Goal: Information Seeking & Learning: Compare options

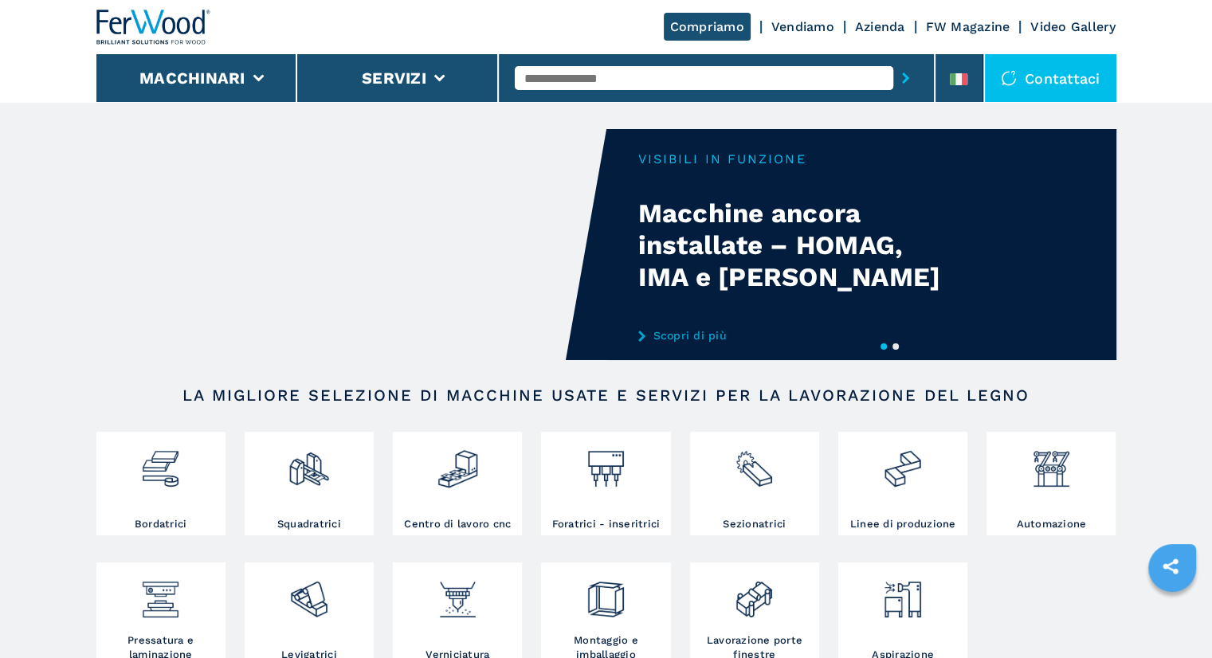
click at [587, 77] on input "text" at bounding box center [704, 78] width 379 height 24
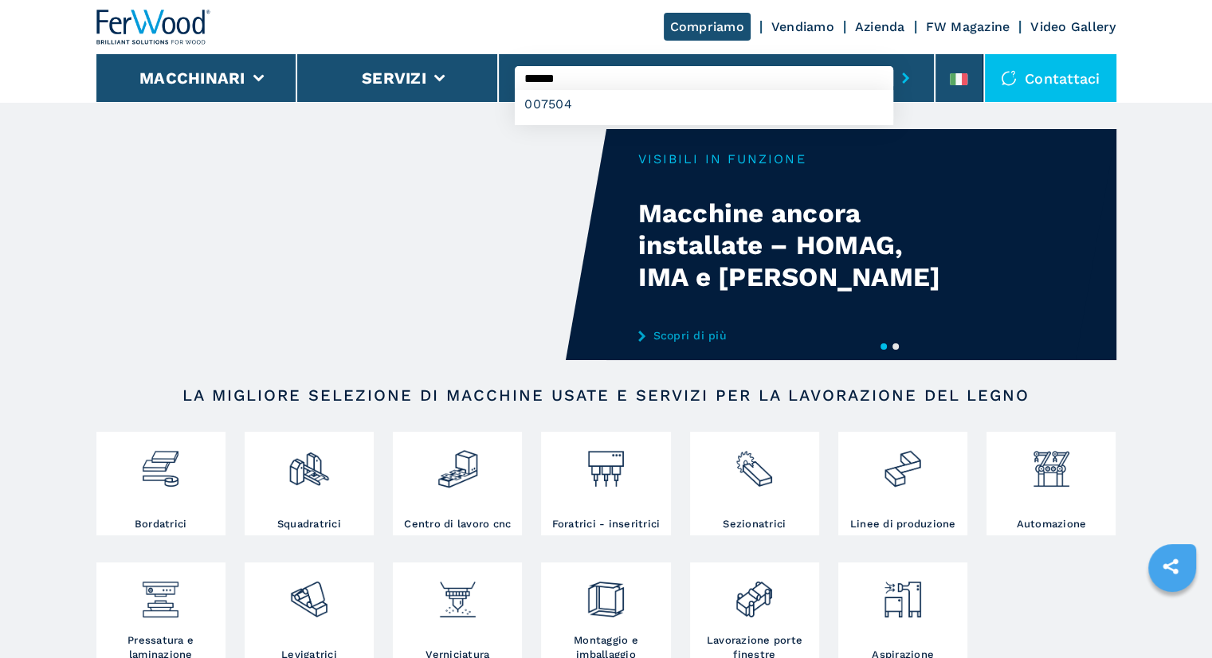
type input "******"
click at [893, 60] on button "submit-button" at bounding box center [905, 78] width 25 height 37
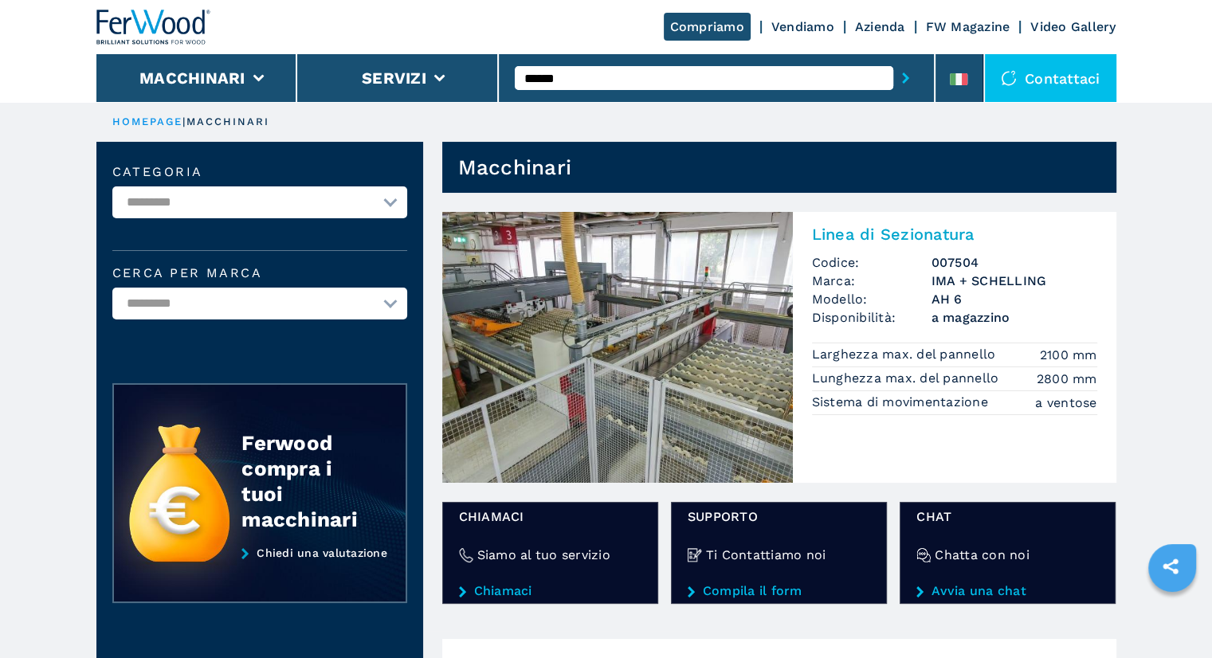
click at [631, 334] on img at bounding box center [617, 347] width 351 height 271
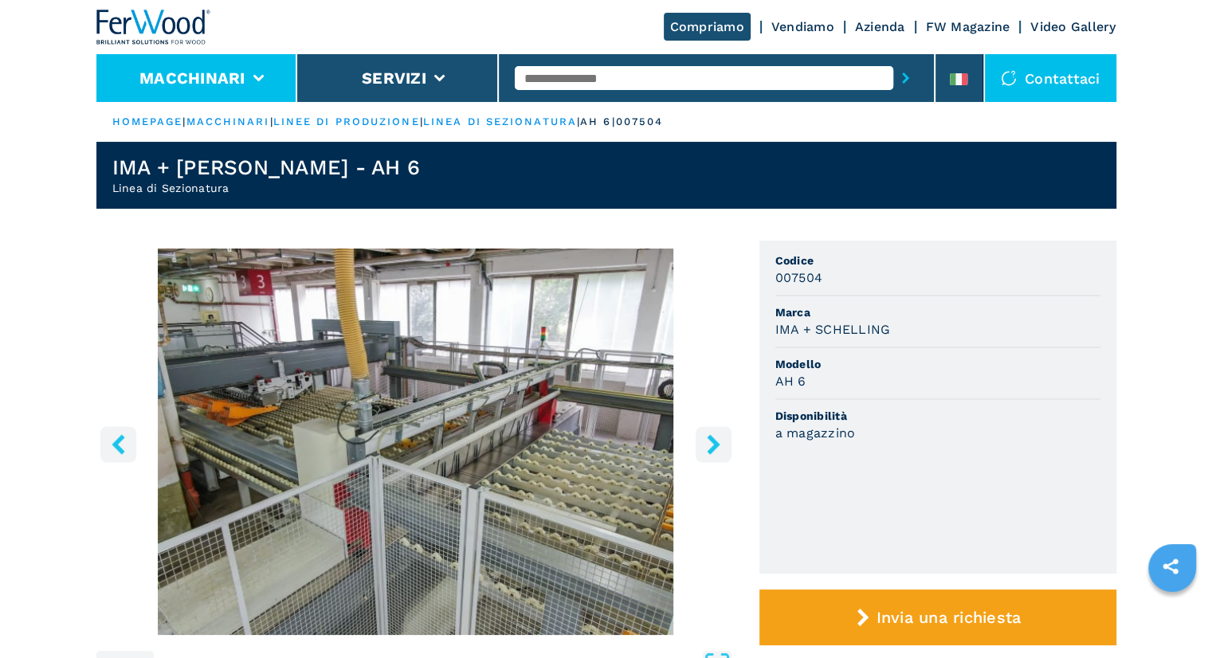
click at [236, 84] on button "Macchinari" at bounding box center [192, 78] width 106 height 19
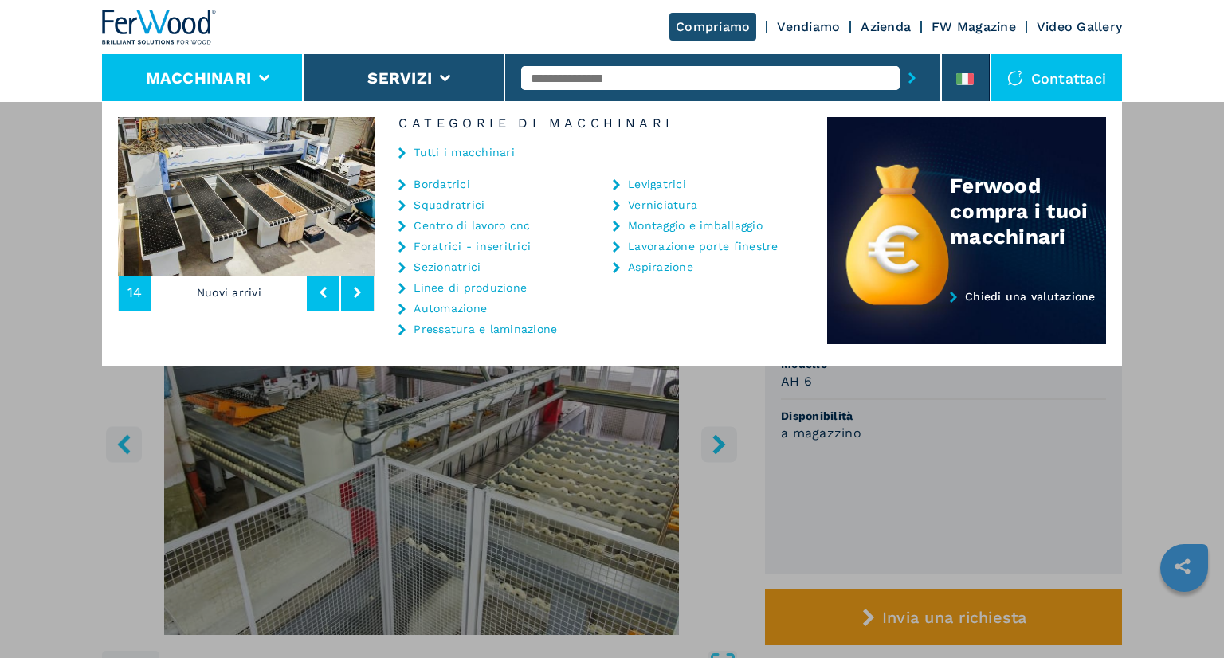
click at [462, 262] on link "Sezionatrici" at bounding box center [447, 266] width 67 height 11
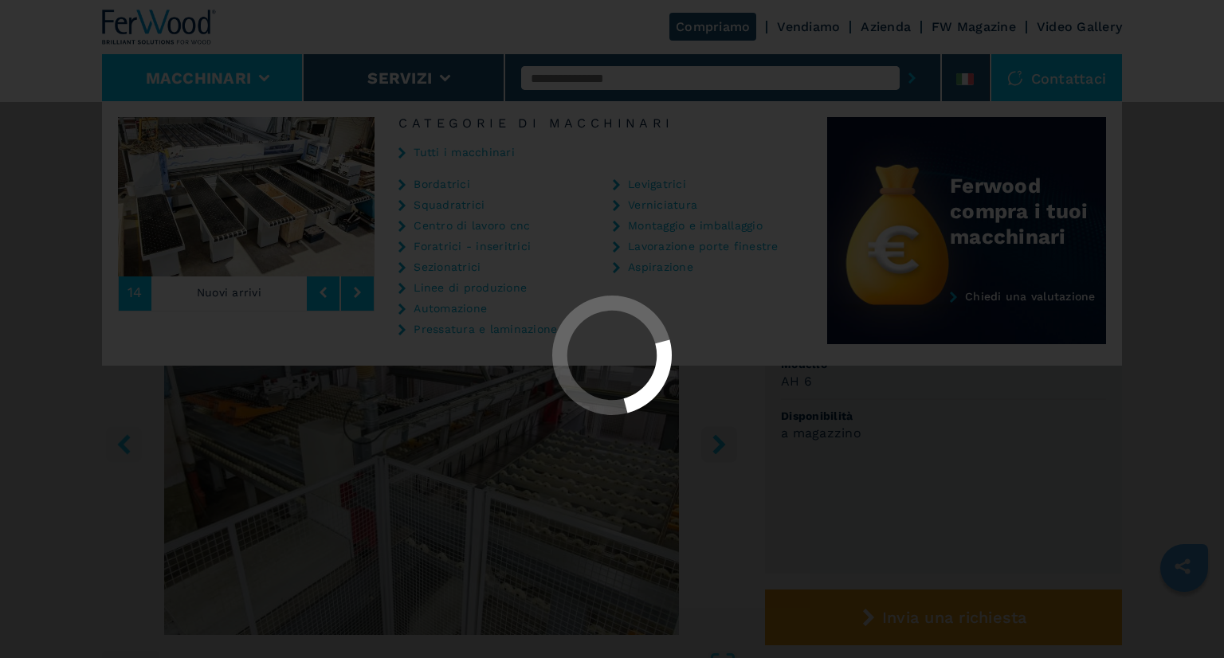
select select "**********"
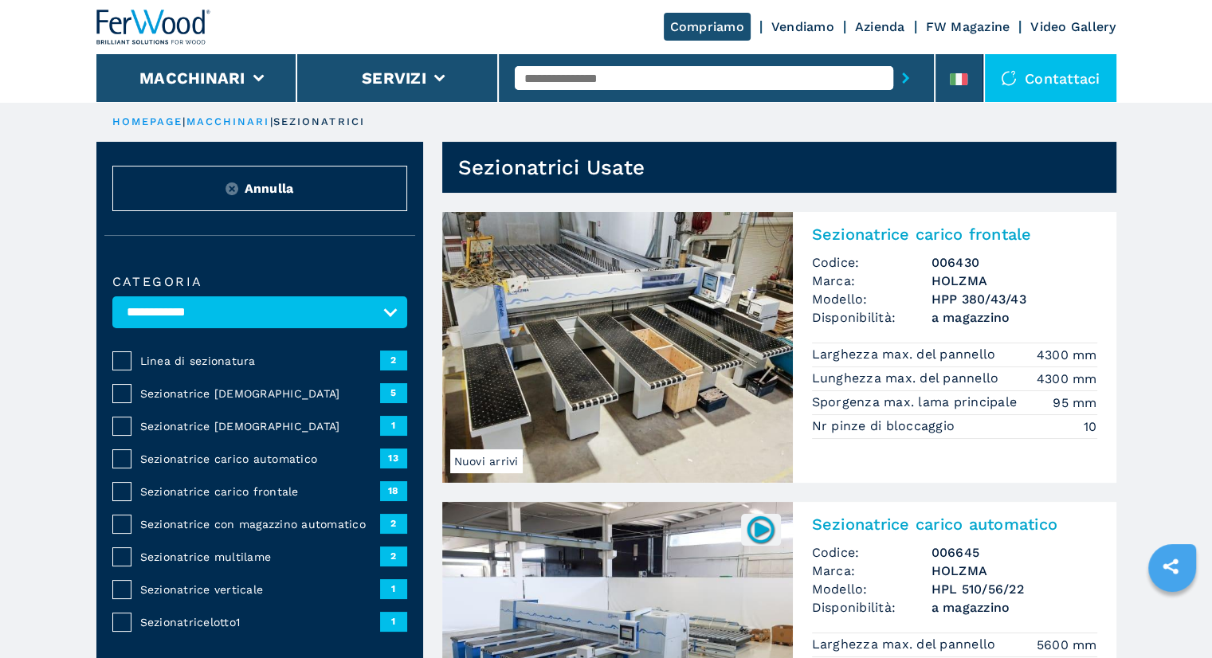
click at [135, 423] on div "Sezionatrice [DEMOGRAPHIC_DATA]" at bounding box center [256, 426] width 248 height 16
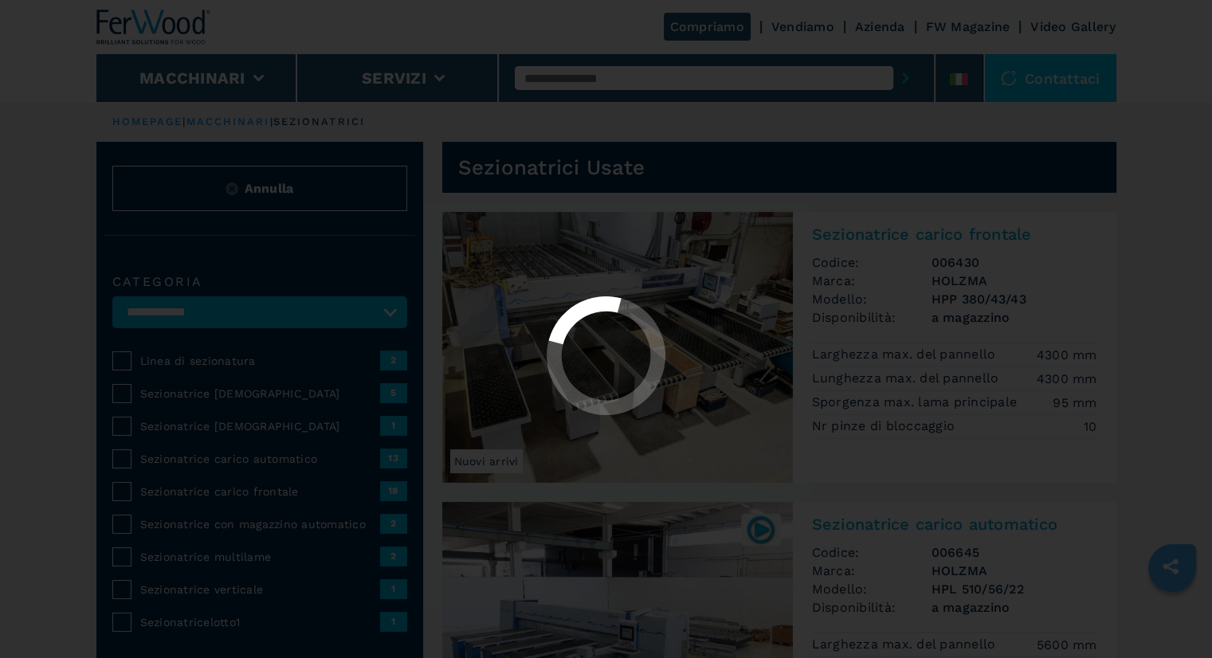
select select "**********"
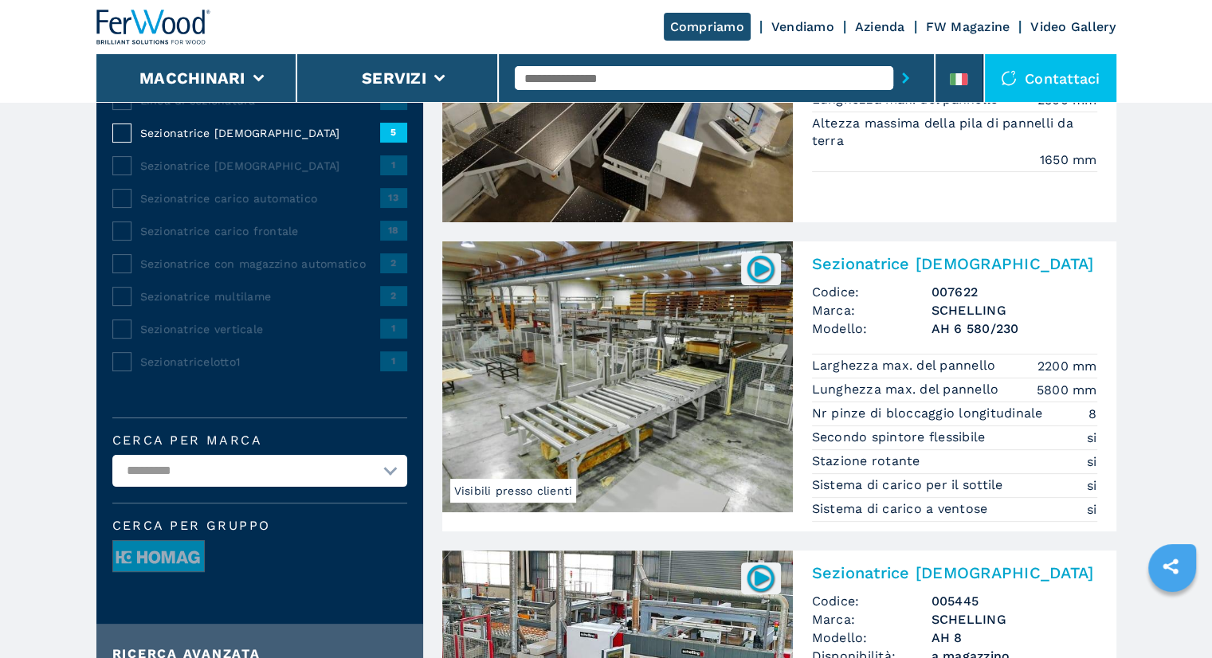
scroll to position [265, 0]
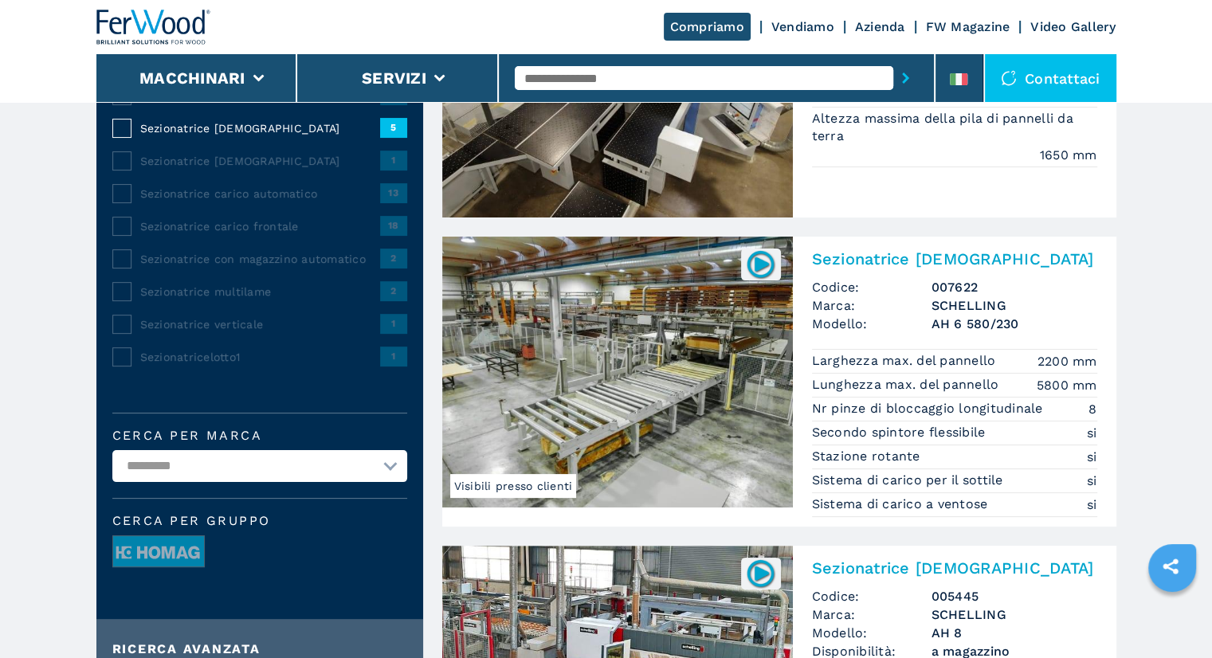
click at [713, 367] on img at bounding box center [617, 372] width 351 height 271
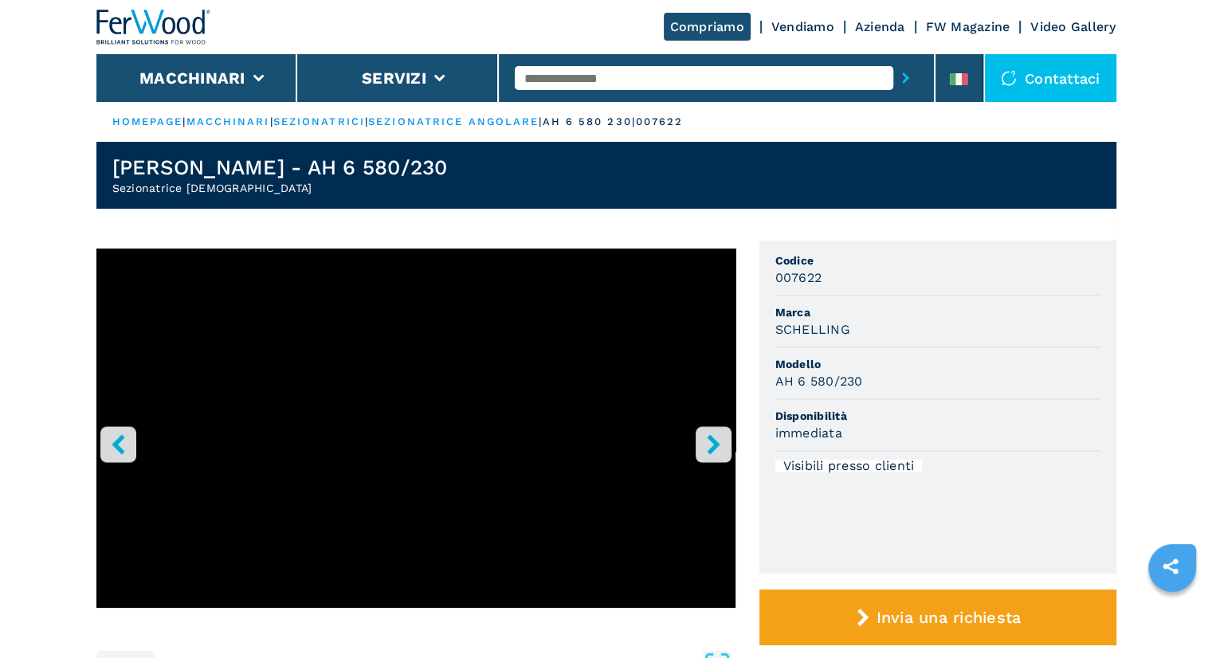
click at [730, 450] on button "right-button" at bounding box center [714, 444] width 36 height 36
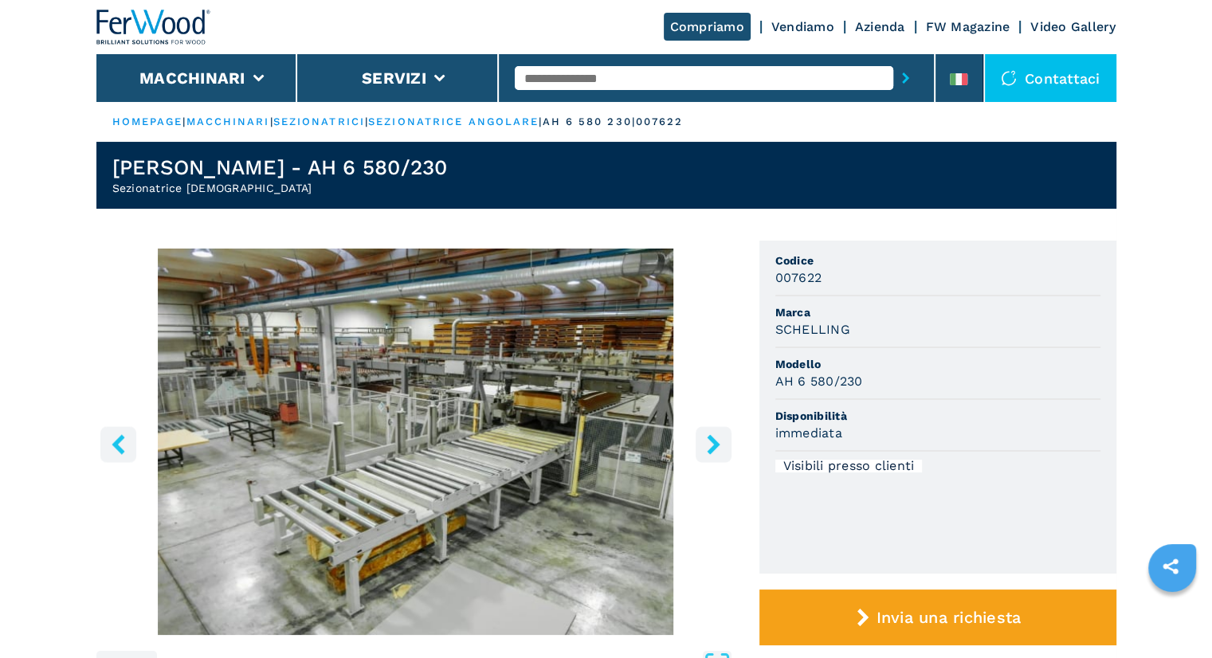
click at [730, 450] on button "right-button" at bounding box center [714, 444] width 36 height 36
click at [718, 448] on icon "right-button" at bounding box center [714, 444] width 20 height 20
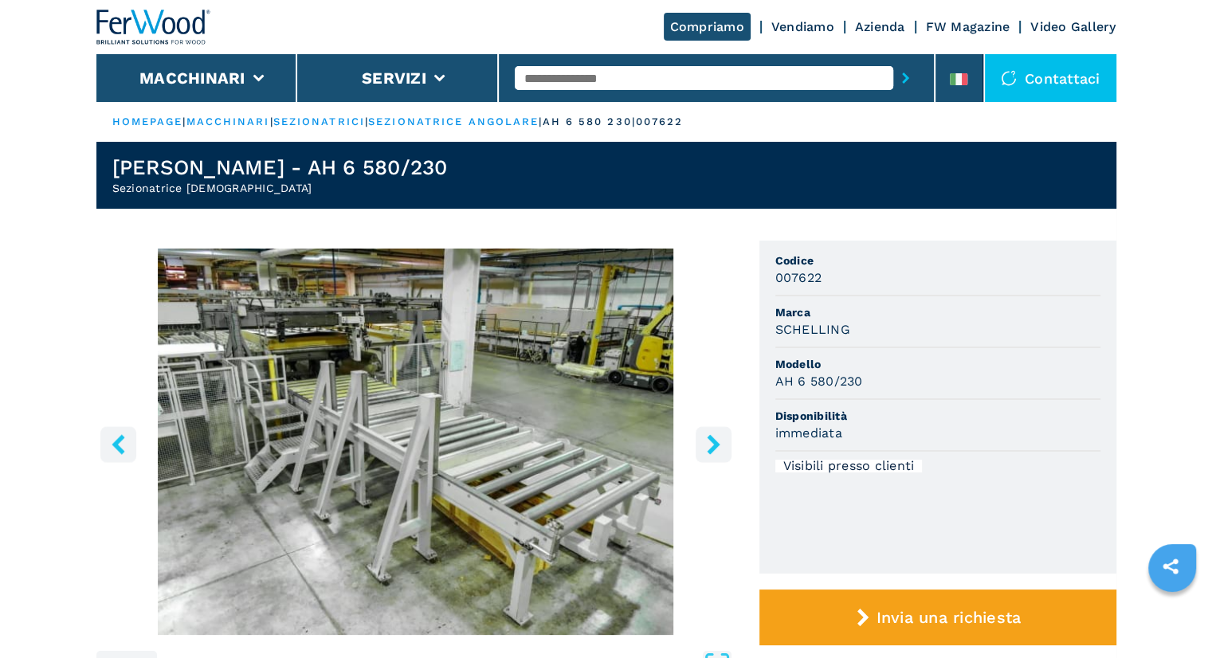
click at [715, 448] on icon "right-button" at bounding box center [713, 444] width 13 height 20
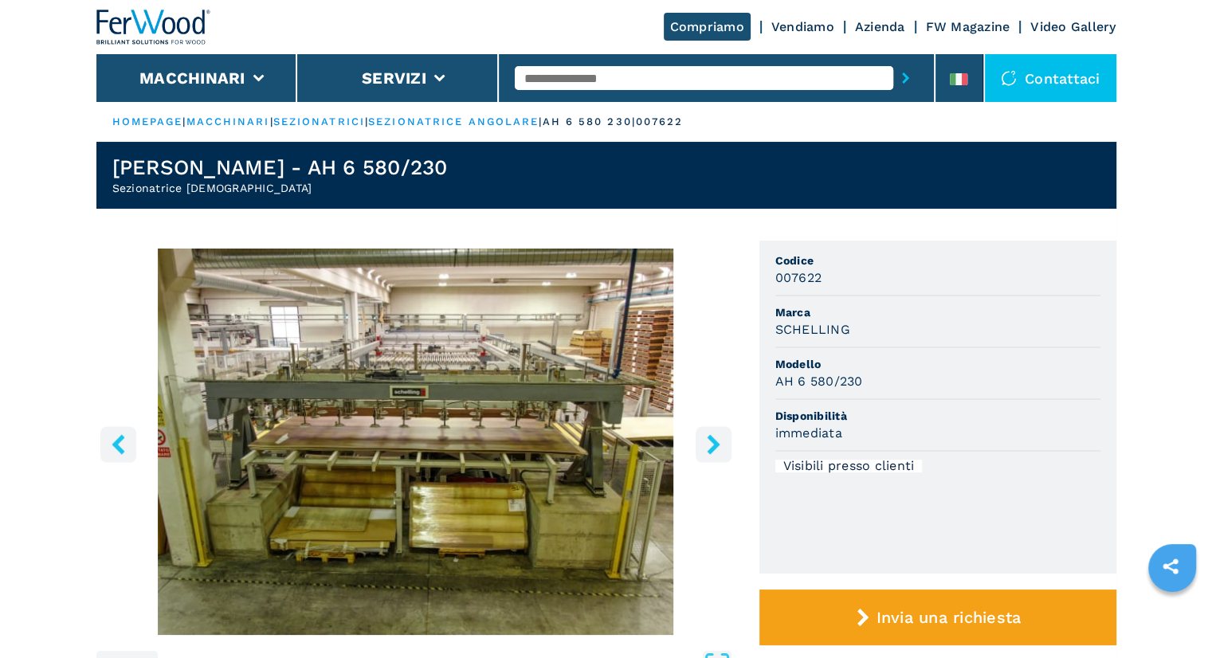
click at [711, 449] on icon "right-button" at bounding box center [713, 444] width 13 height 20
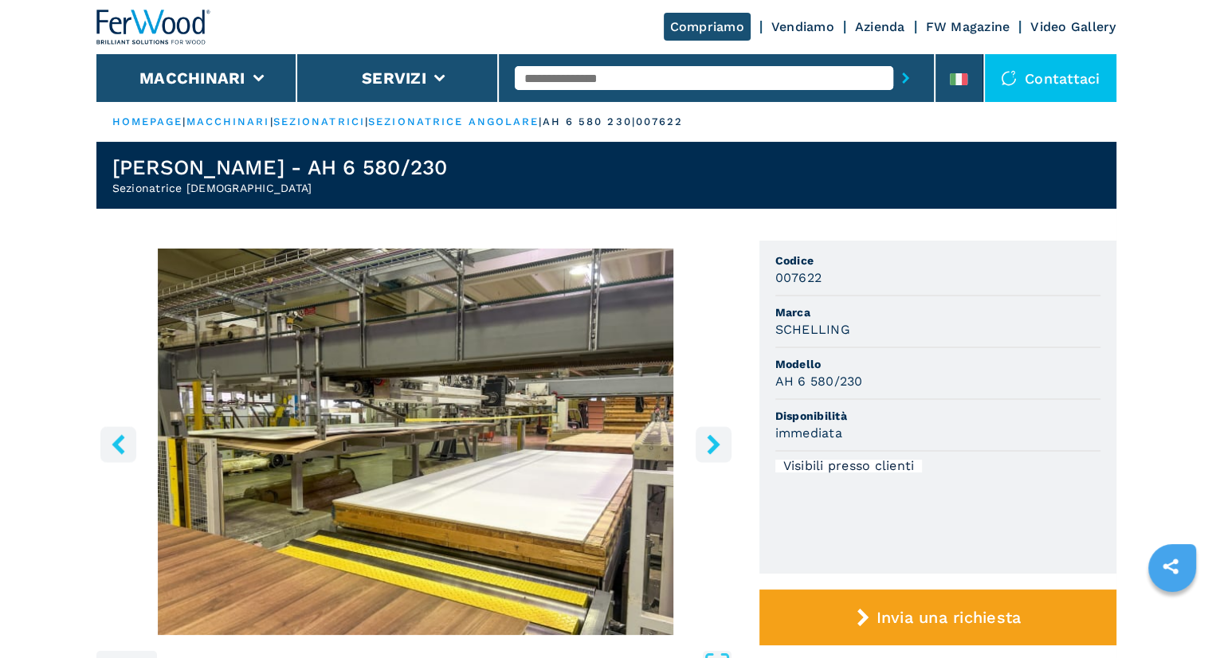
click at [710, 449] on icon "right-button" at bounding box center [713, 444] width 13 height 20
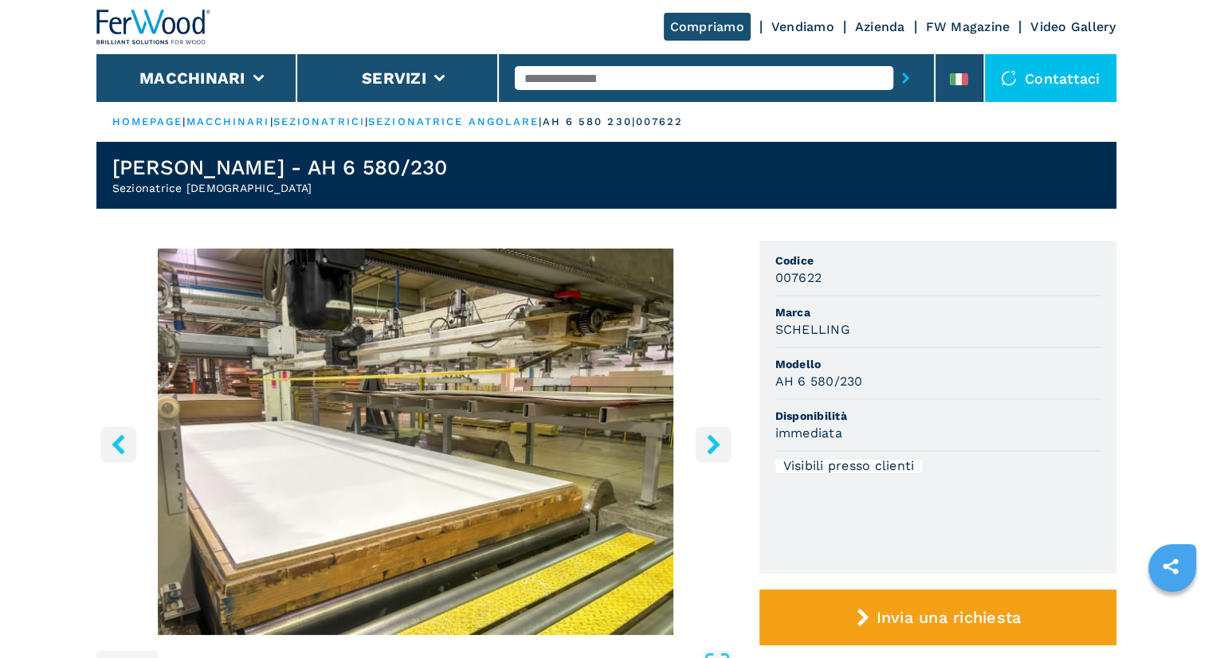
click at [710, 449] on icon "right-button" at bounding box center [713, 444] width 13 height 20
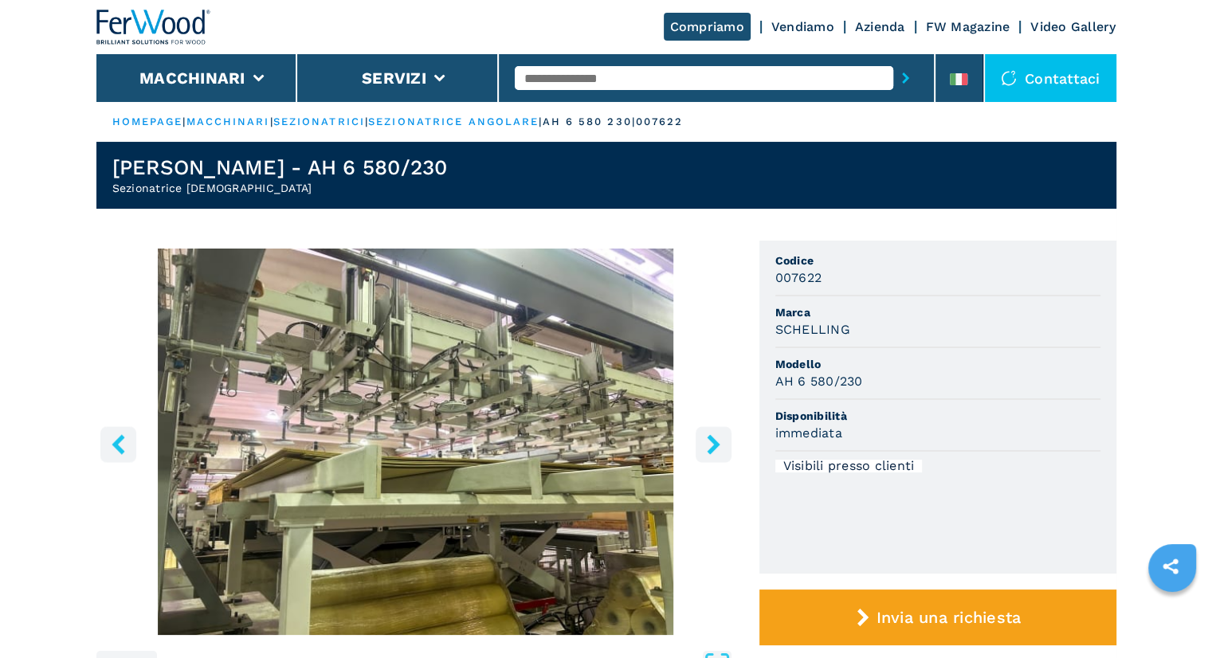
click at [710, 449] on icon "right-button" at bounding box center [713, 444] width 13 height 20
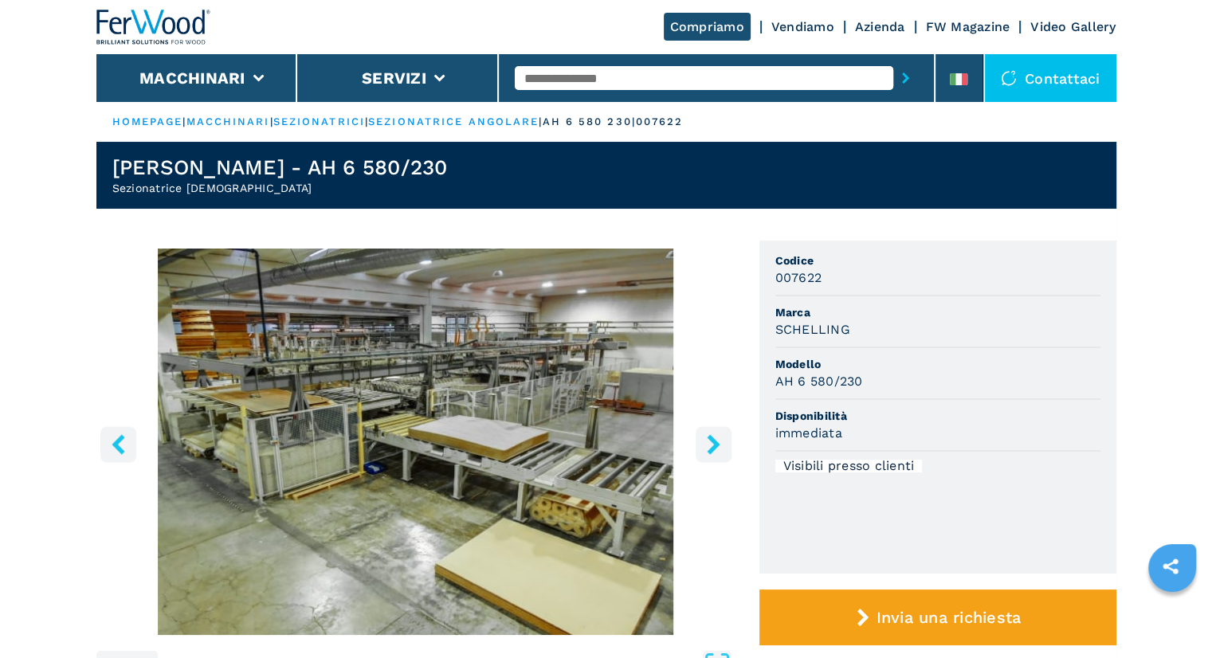
click at [710, 449] on icon "right-button" at bounding box center [713, 444] width 13 height 20
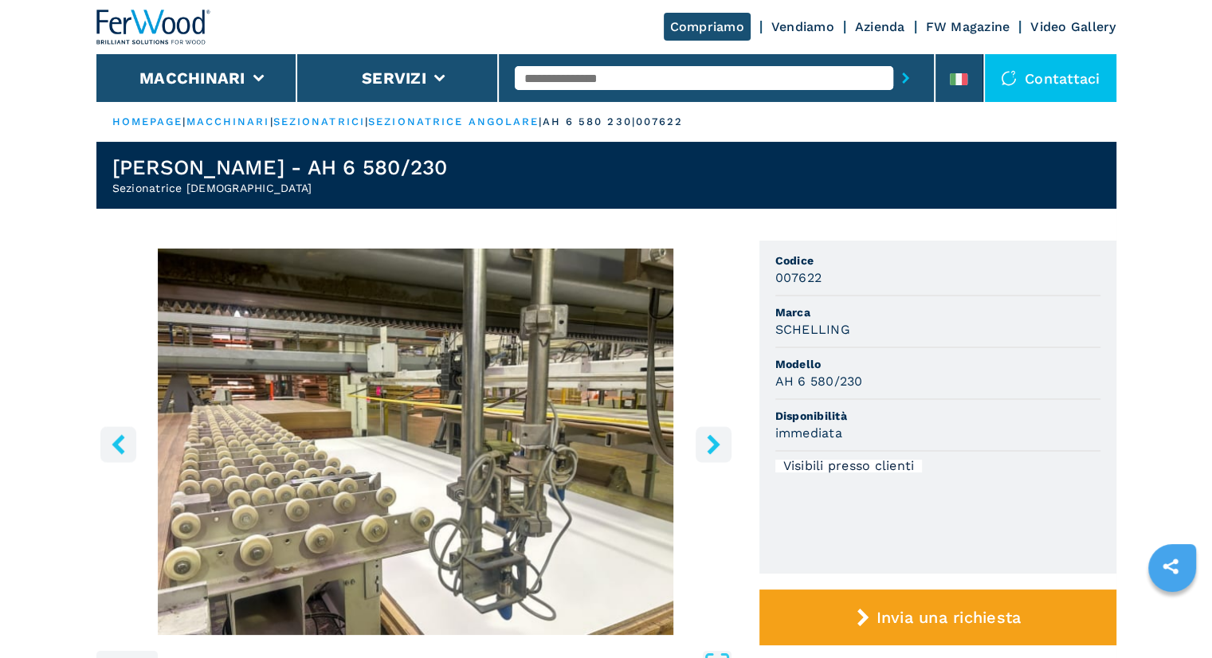
click at [710, 449] on icon "right-button" at bounding box center [713, 444] width 13 height 20
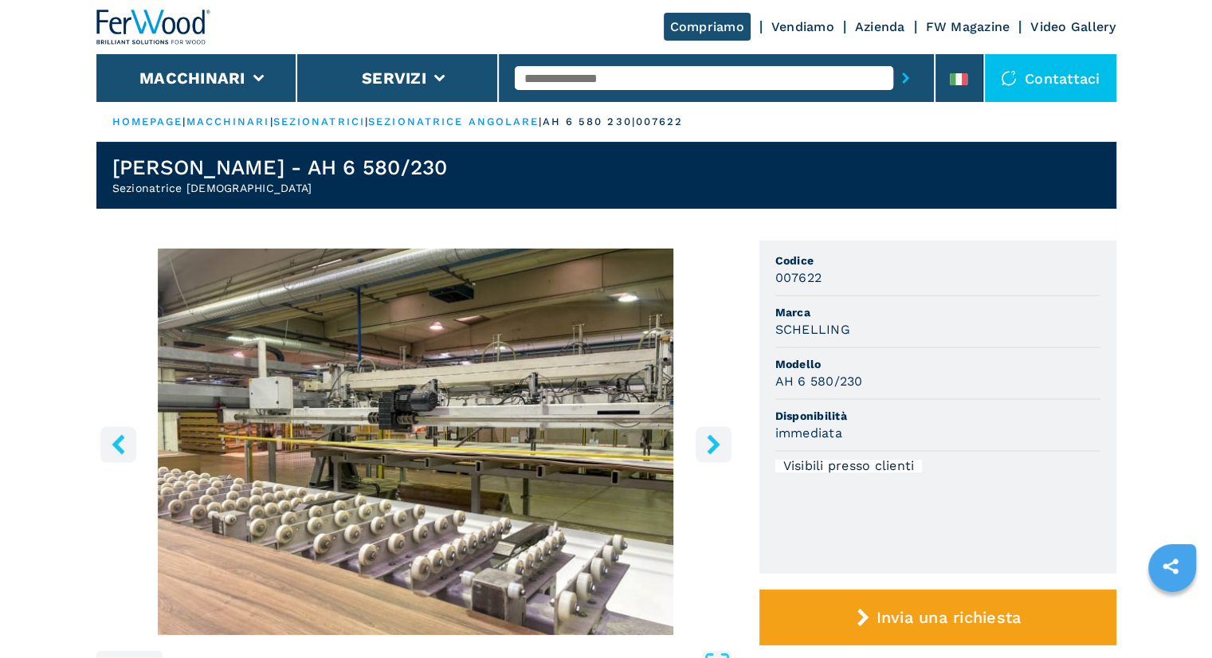
click at [710, 449] on icon "right-button" at bounding box center [713, 444] width 13 height 20
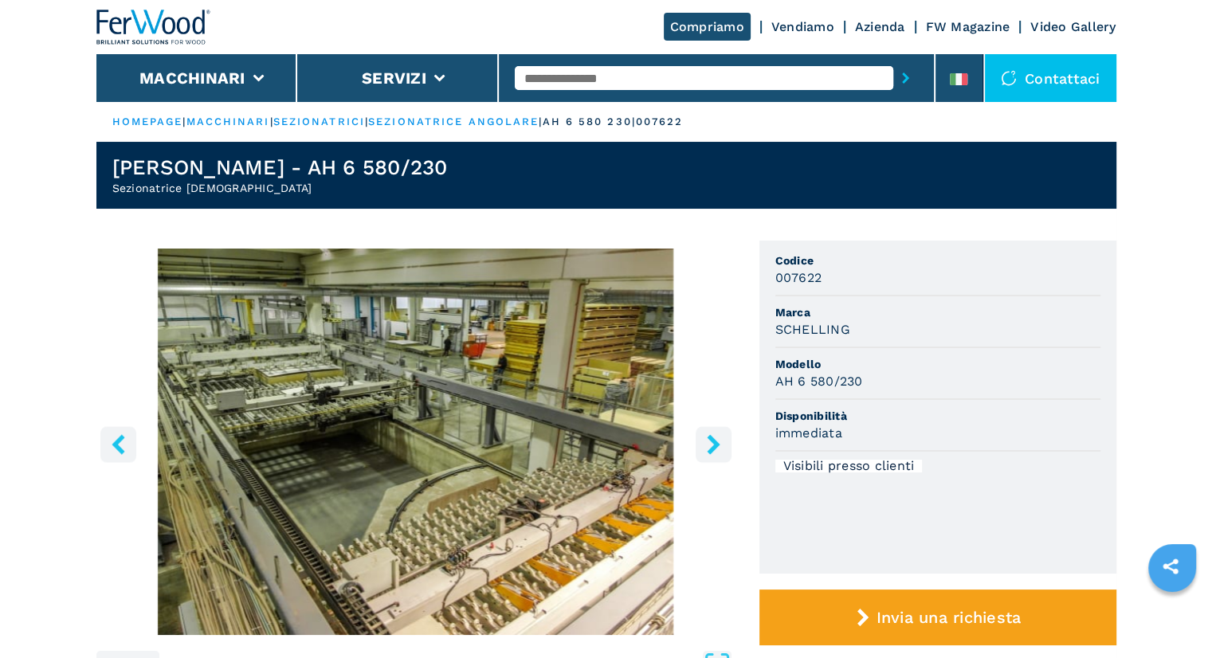
click at [708, 449] on icon "right-button" at bounding box center [714, 444] width 20 height 20
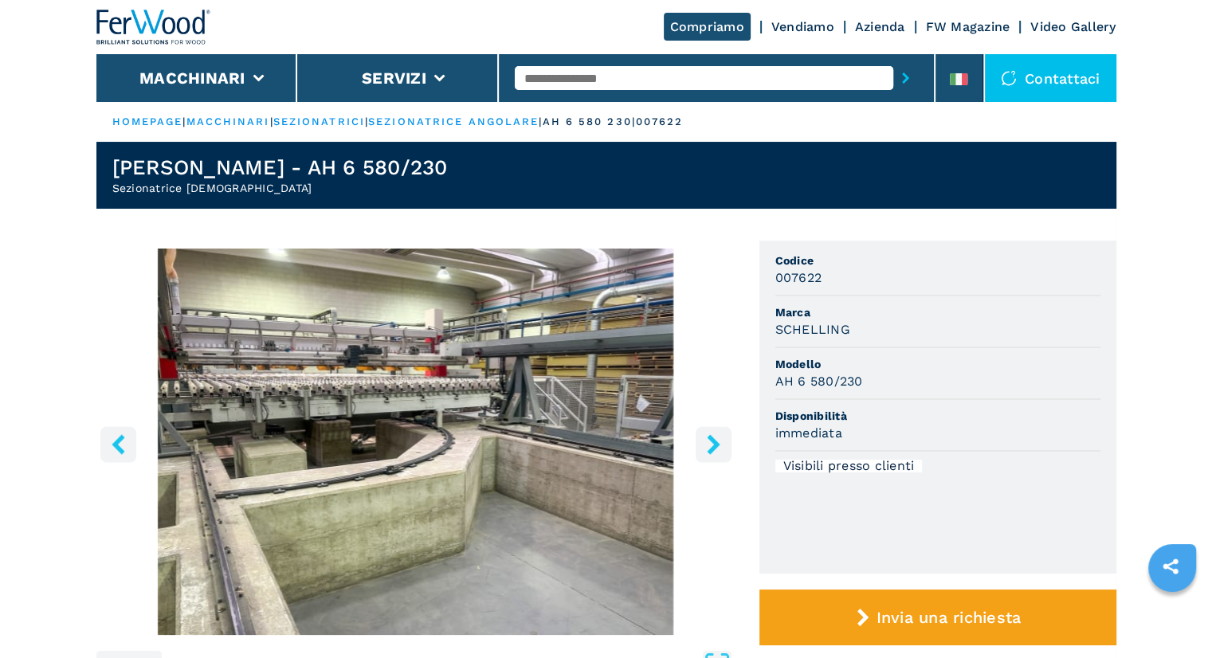
click at [708, 449] on icon "right-button" at bounding box center [714, 444] width 20 height 20
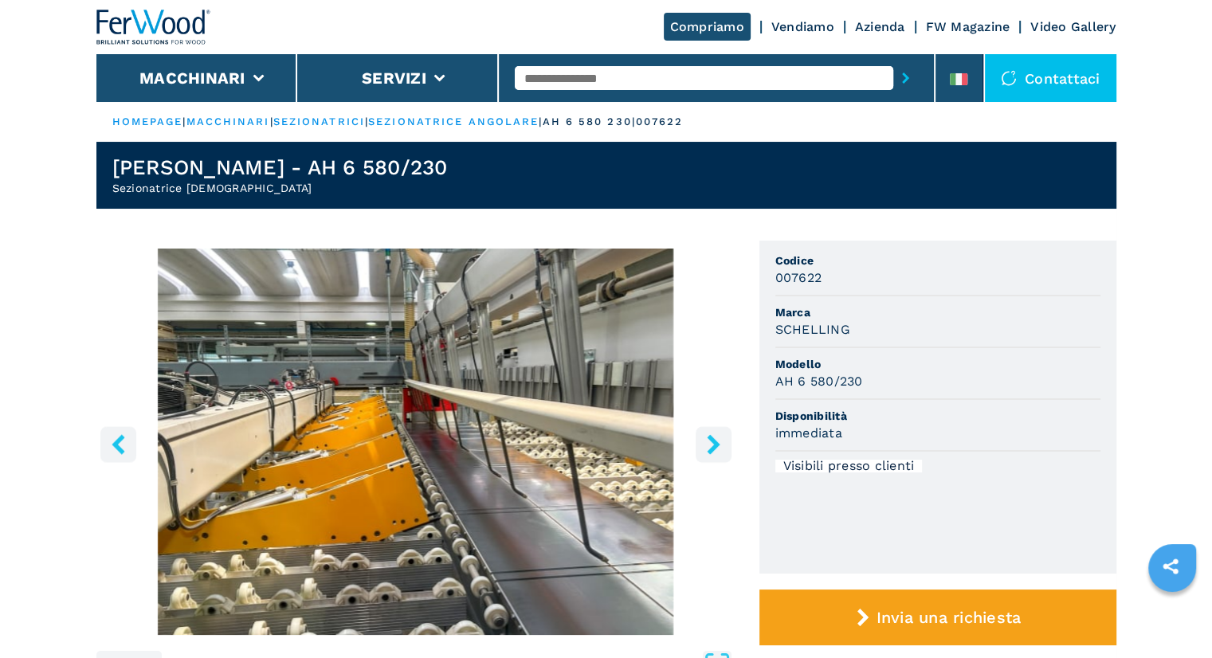
click at [708, 449] on icon "right-button" at bounding box center [714, 444] width 20 height 20
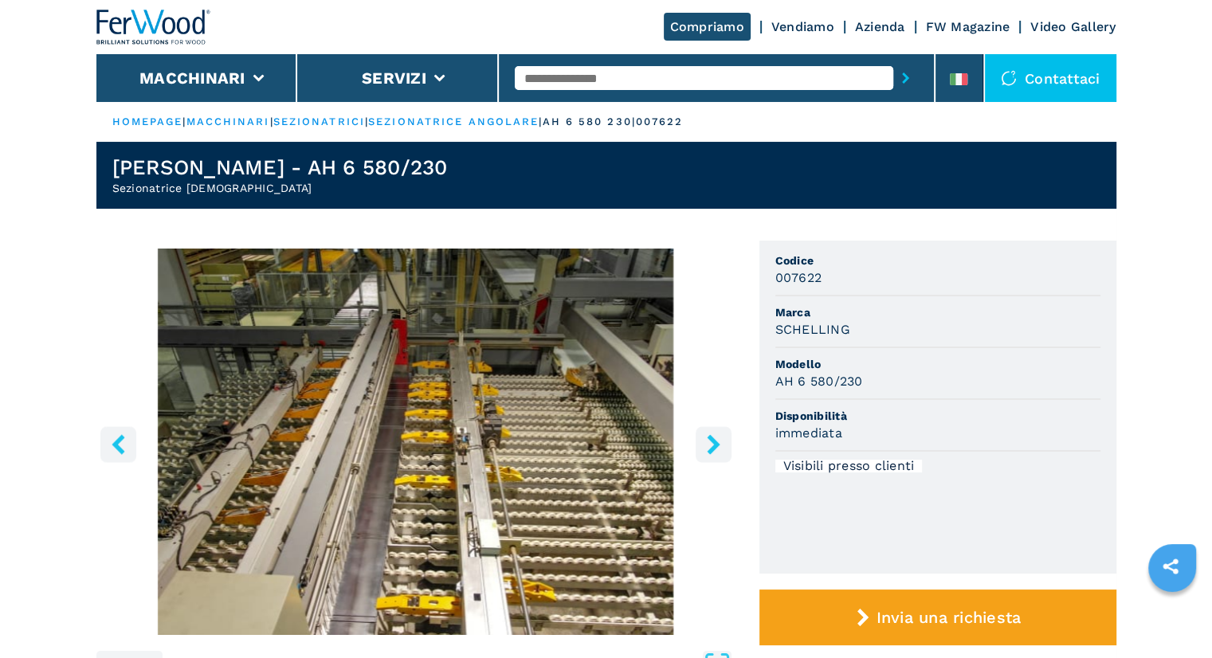
click at [708, 449] on icon "right-button" at bounding box center [714, 444] width 20 height 20
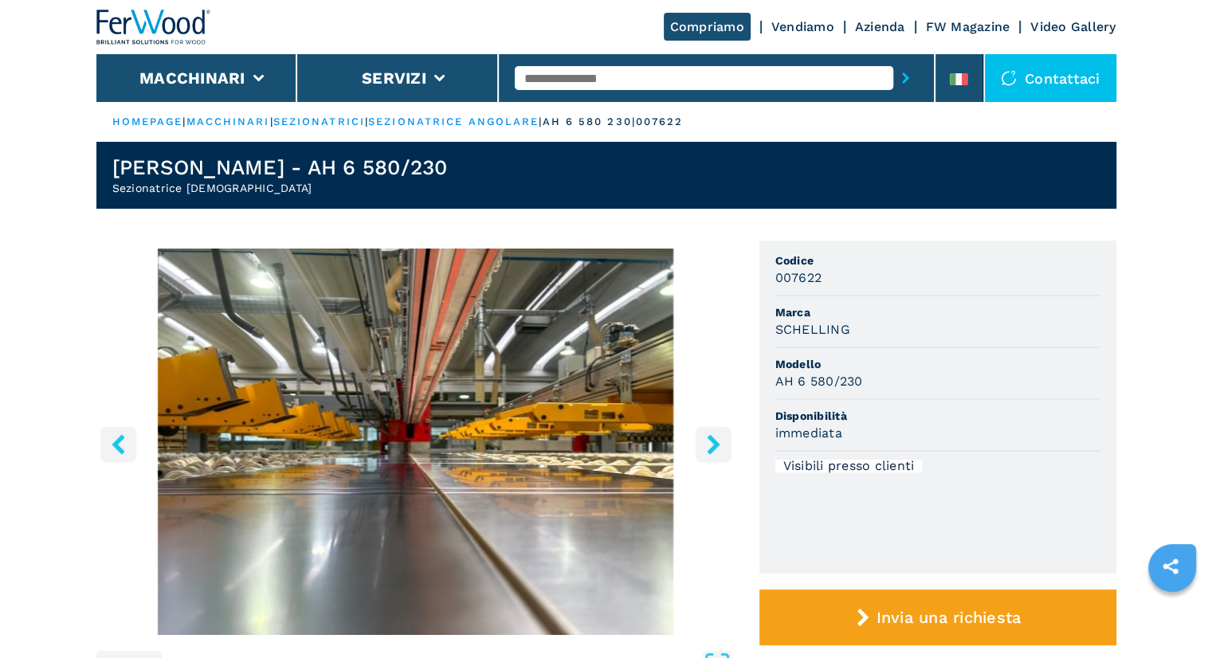
click at [708, 449] on icon "right-button" at bounding box center [714, 444] width 20 height 20
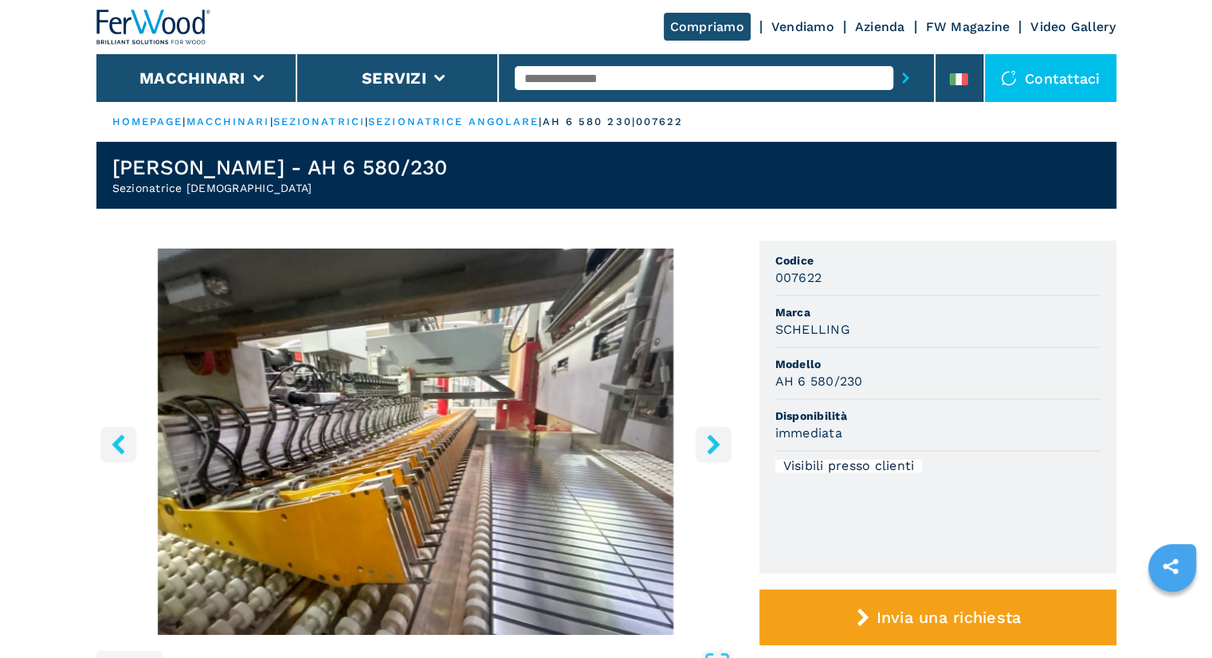
click at [708, 449] on icon "right-button" at bounding box center [714, 444] width 20 height 20
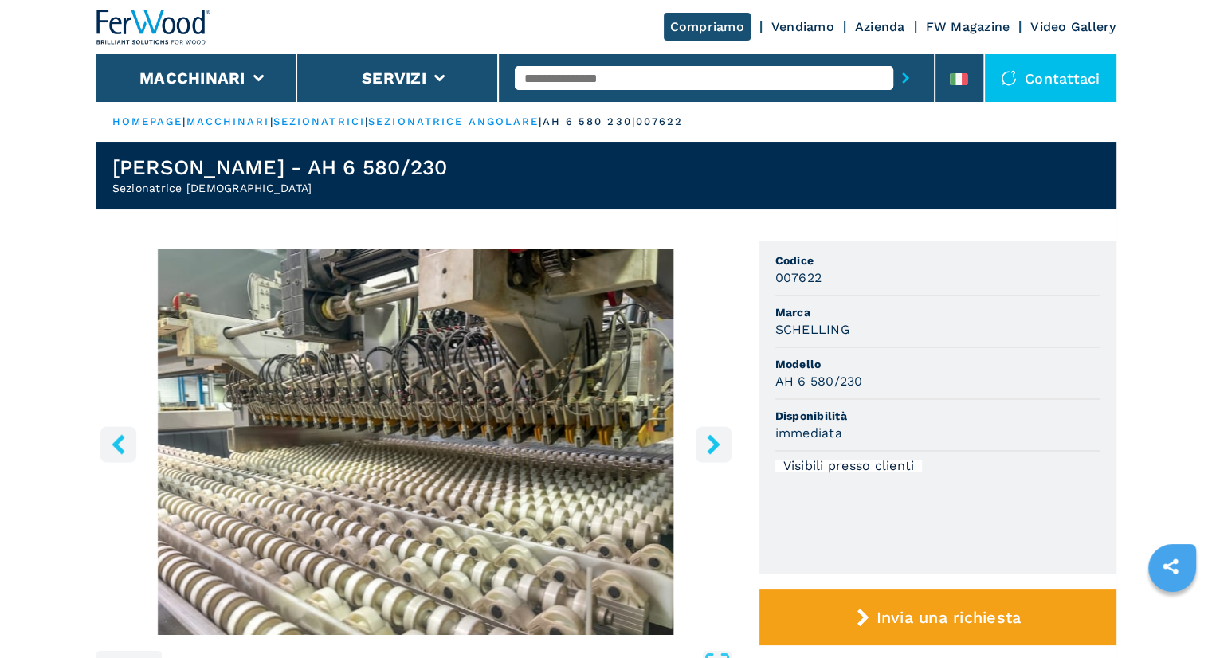
click at [708, 449] on icon "right-button" at bounding box center [714, 444] width 20 height 20
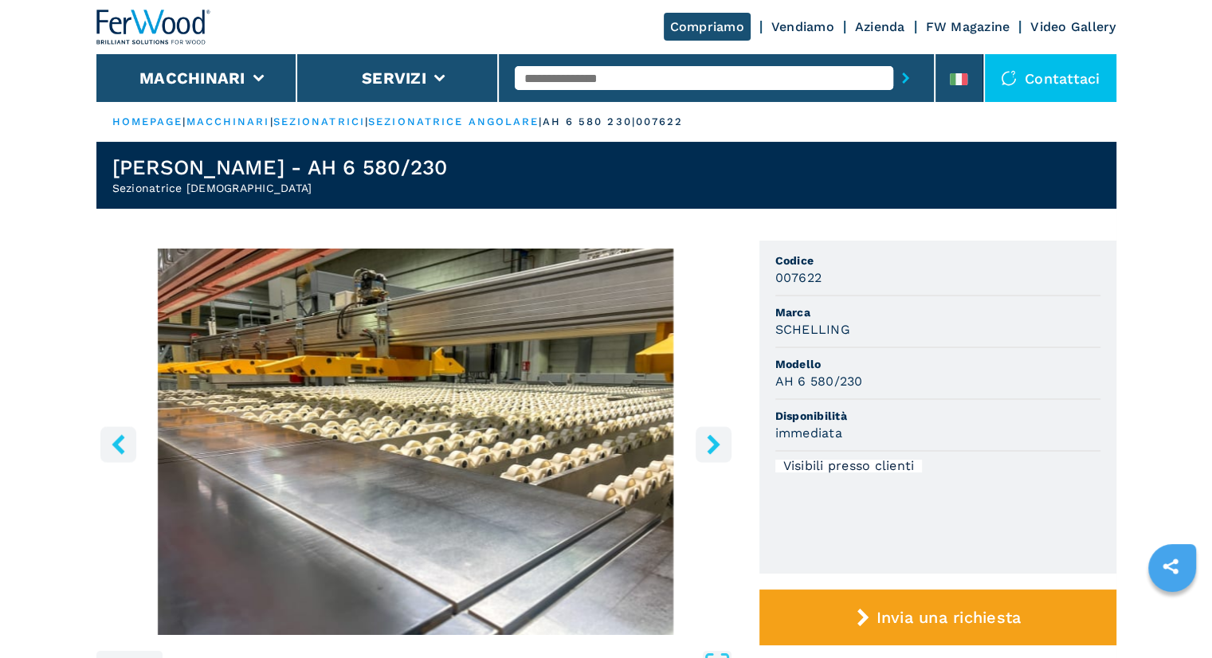
click at [708, 449] on icon "right-button" at bounding box center [714, 444] width 20 height 20
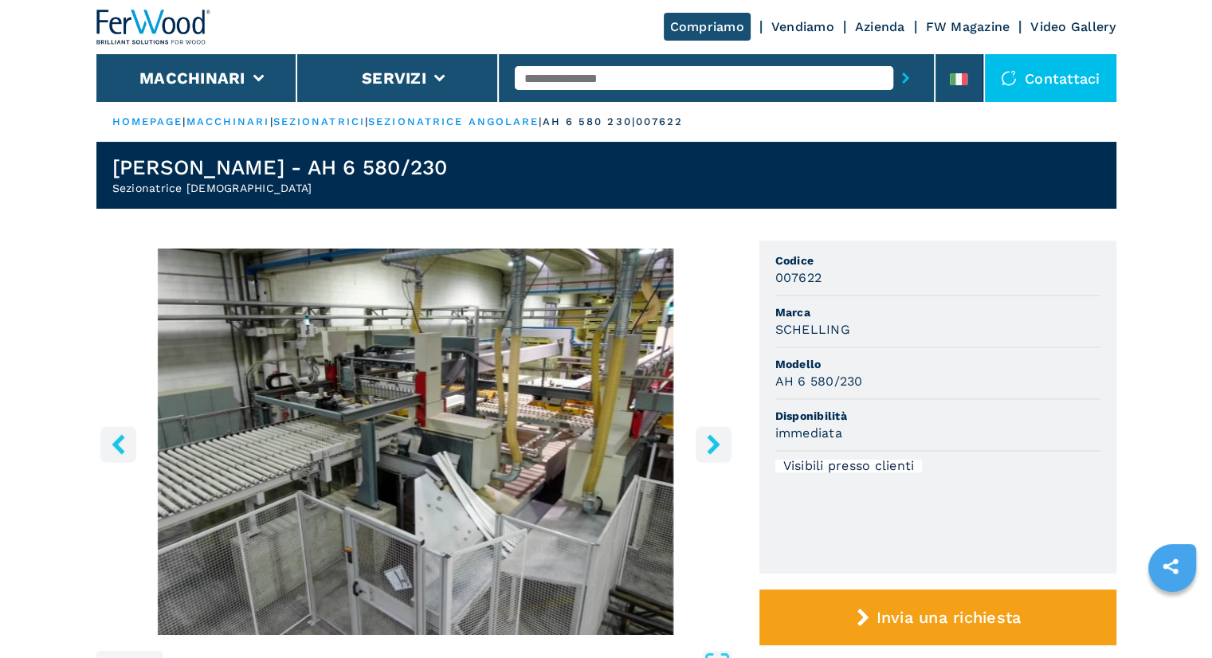
click at [708, 449] on icon "right-button" at bounding box center [714, 444] width 20 height 20
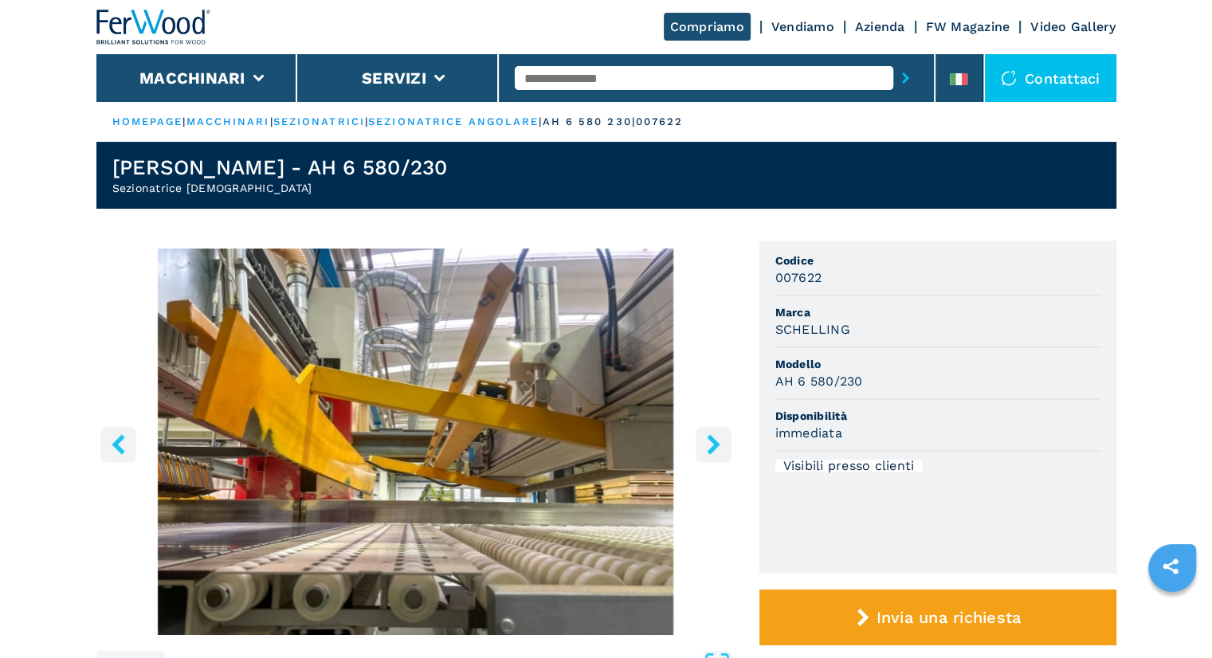
click at [708, 449] on icon "right-button" at bounding box center [714, 444] width 20 height 20
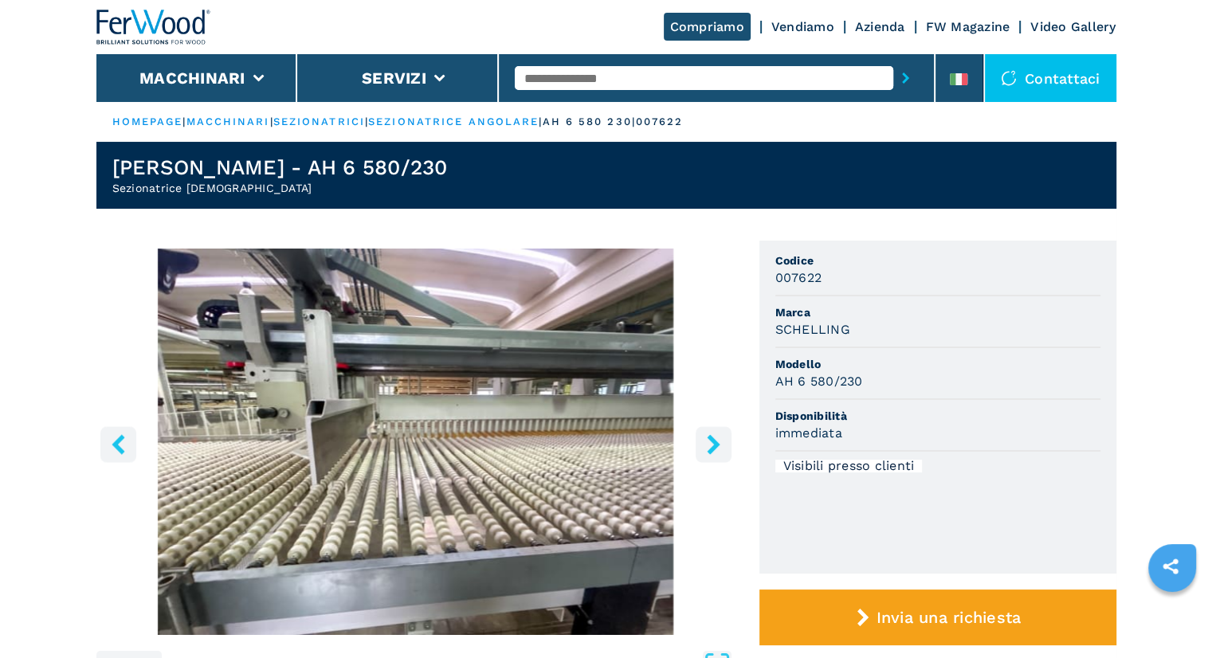
click at [708, 449] on icon "right-button" at bounding box center [714, 444] width 20 height 20
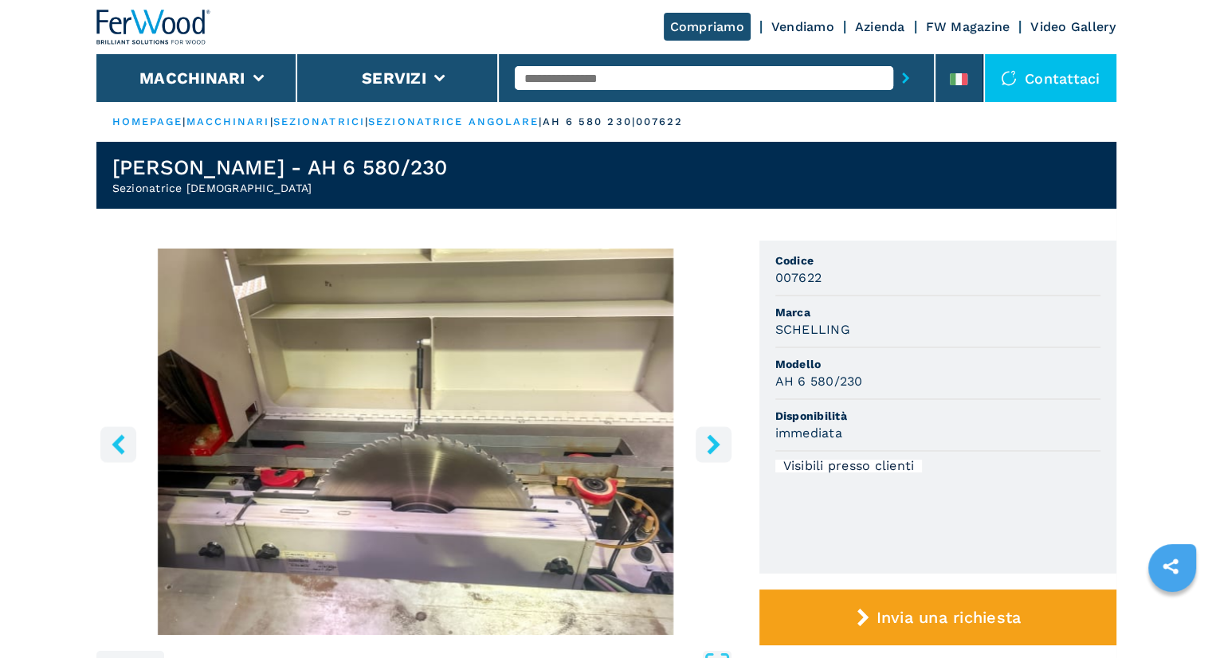
click at [707, 450] on icon "right-button" at bounding box center [714, 444] width 20 height 20
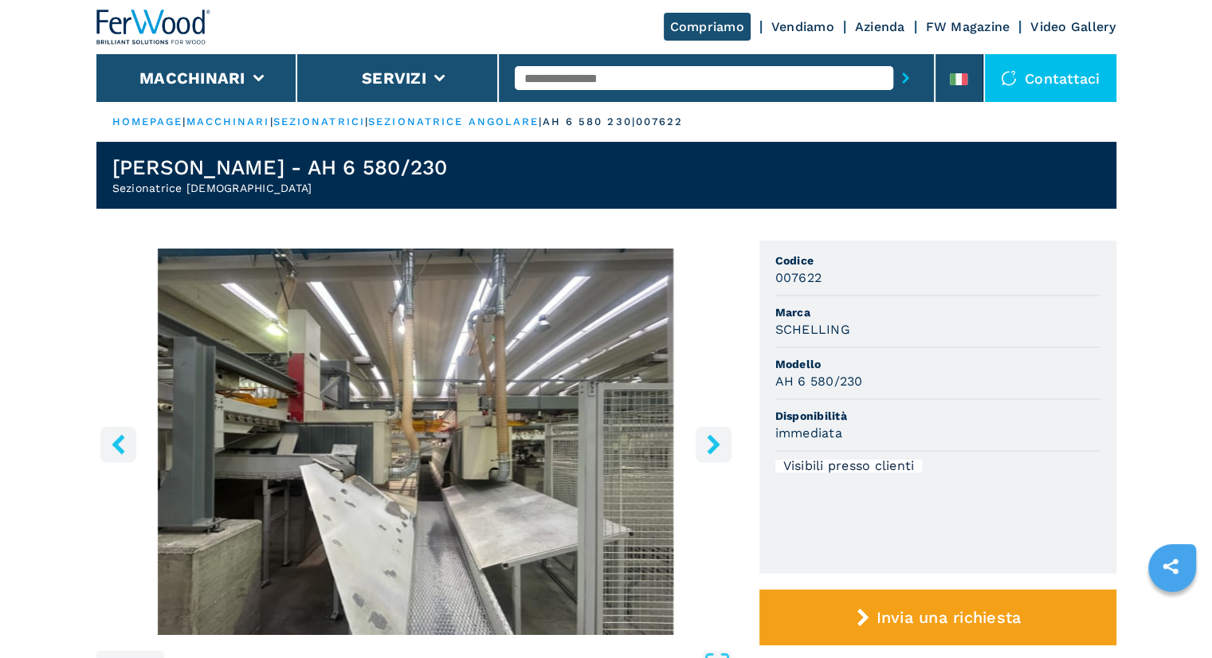
click at [707, 450] on icon "right-button" at bounding box center [714, 444] width 20 height 20
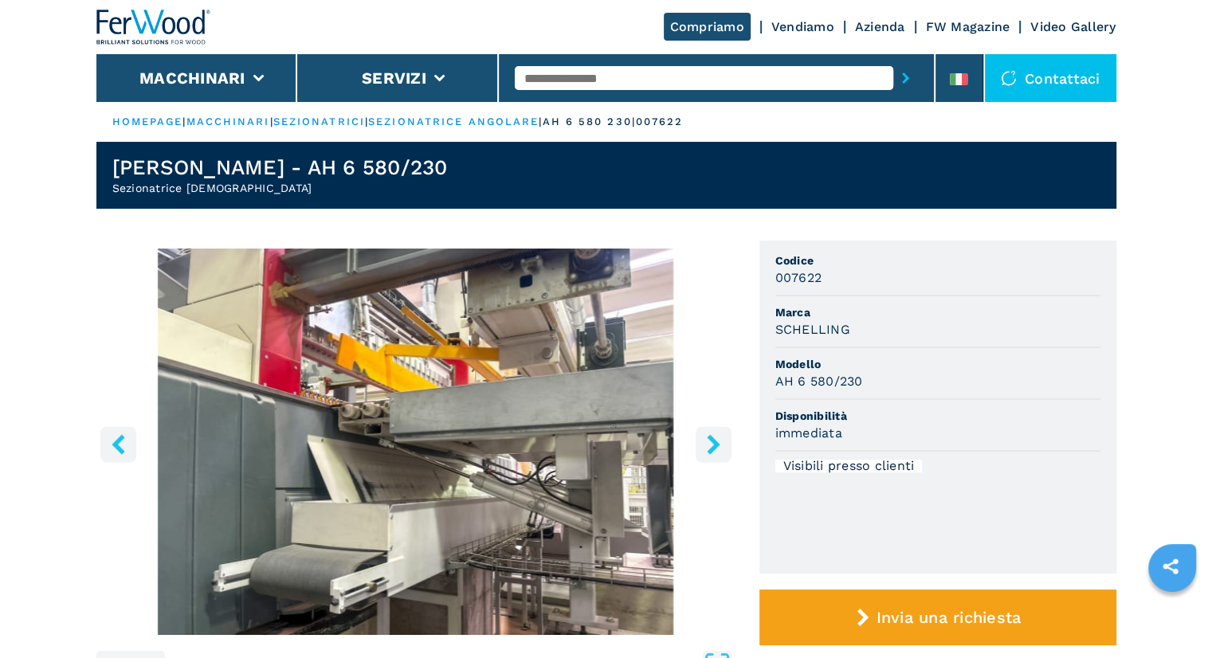
click at [707, 450] on icon "right-button" at bounding box center [714, 444] width 20 height 20
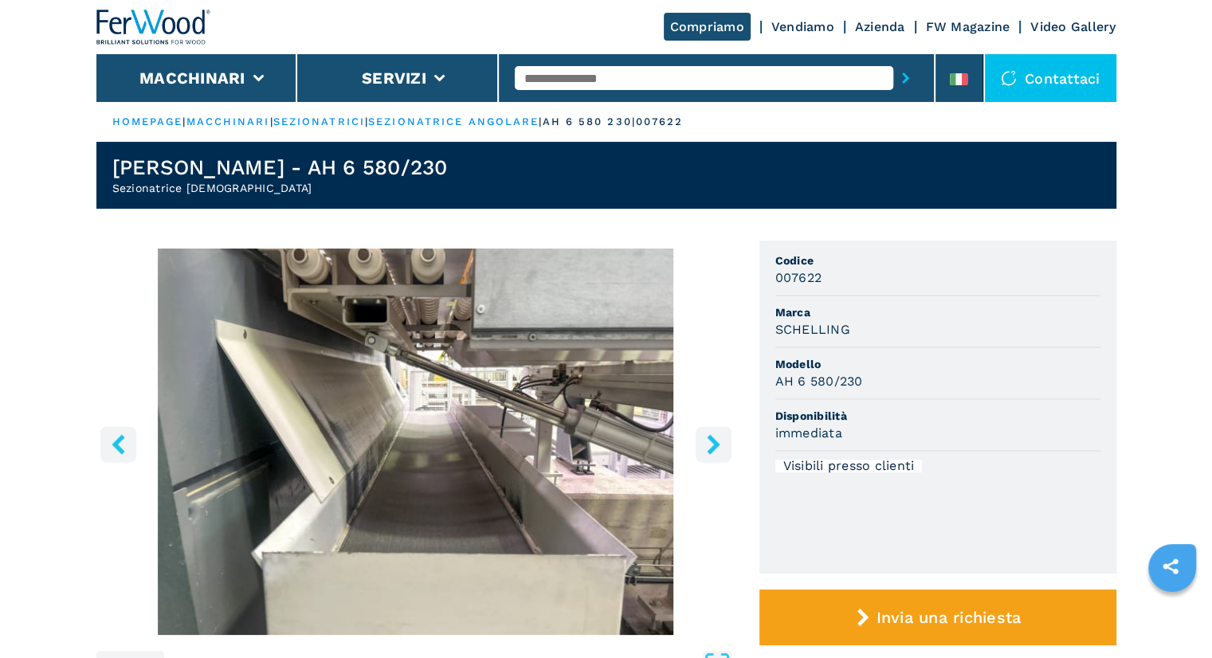
click at [187, 26] on img at bounding box center [153, 27] width 115 height 35
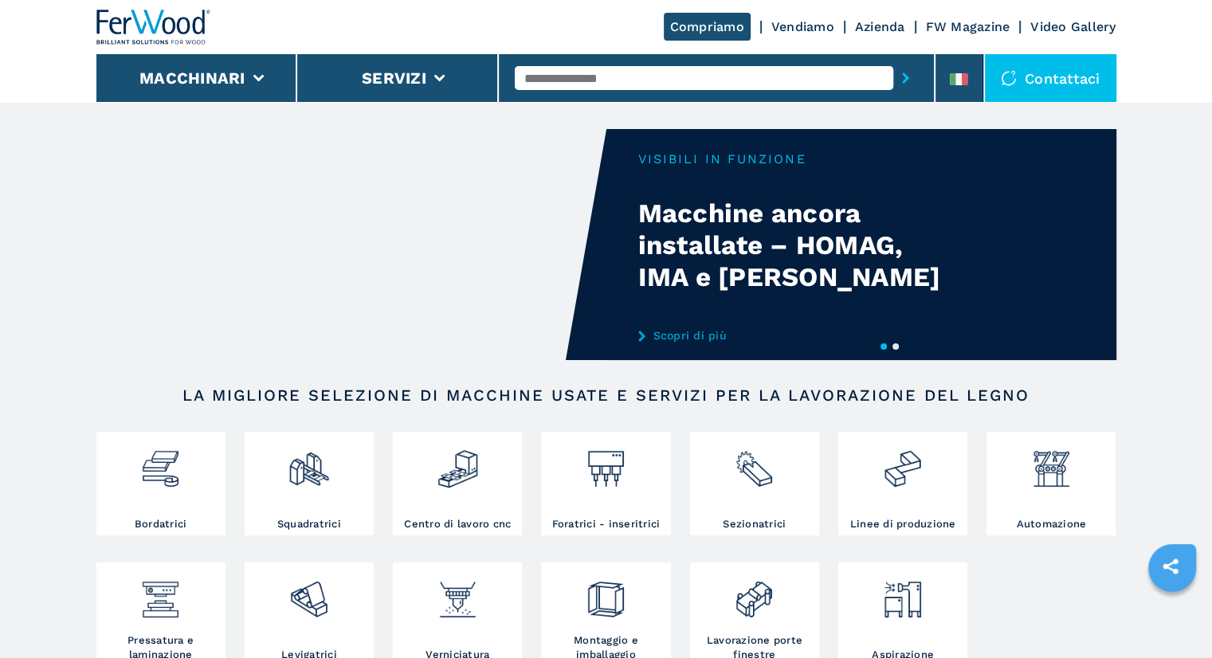
scroll to position [265, 0]
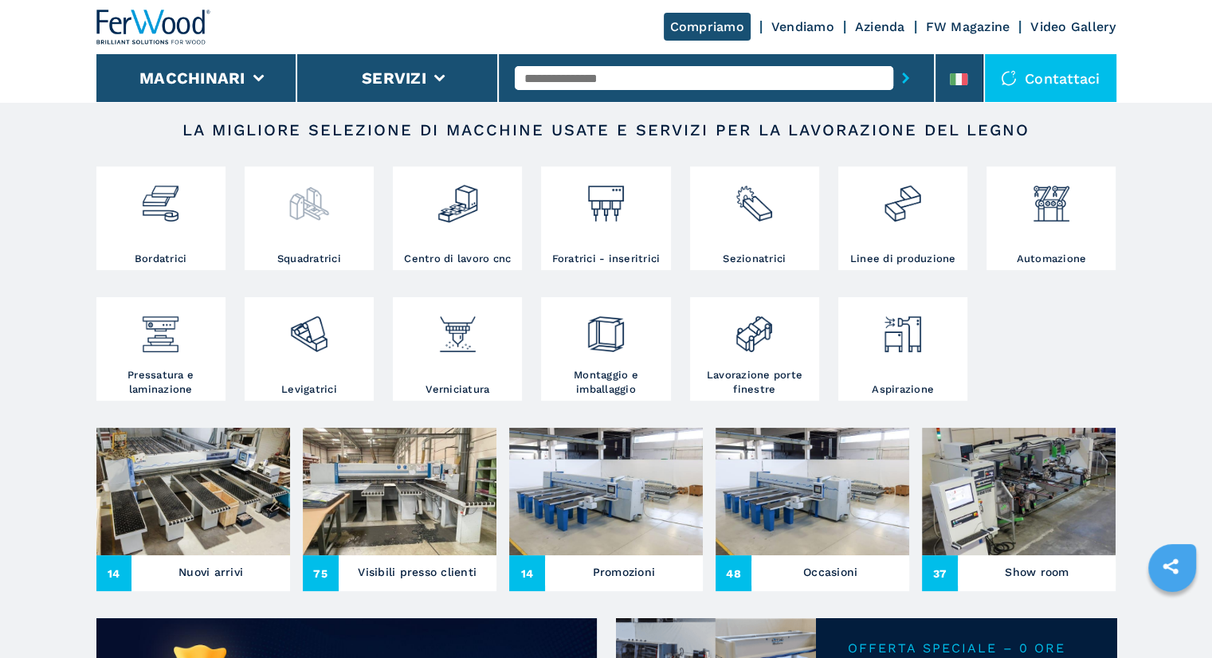
click at [311, 208] on img at bounding box center [309, 198] width 42 height 54
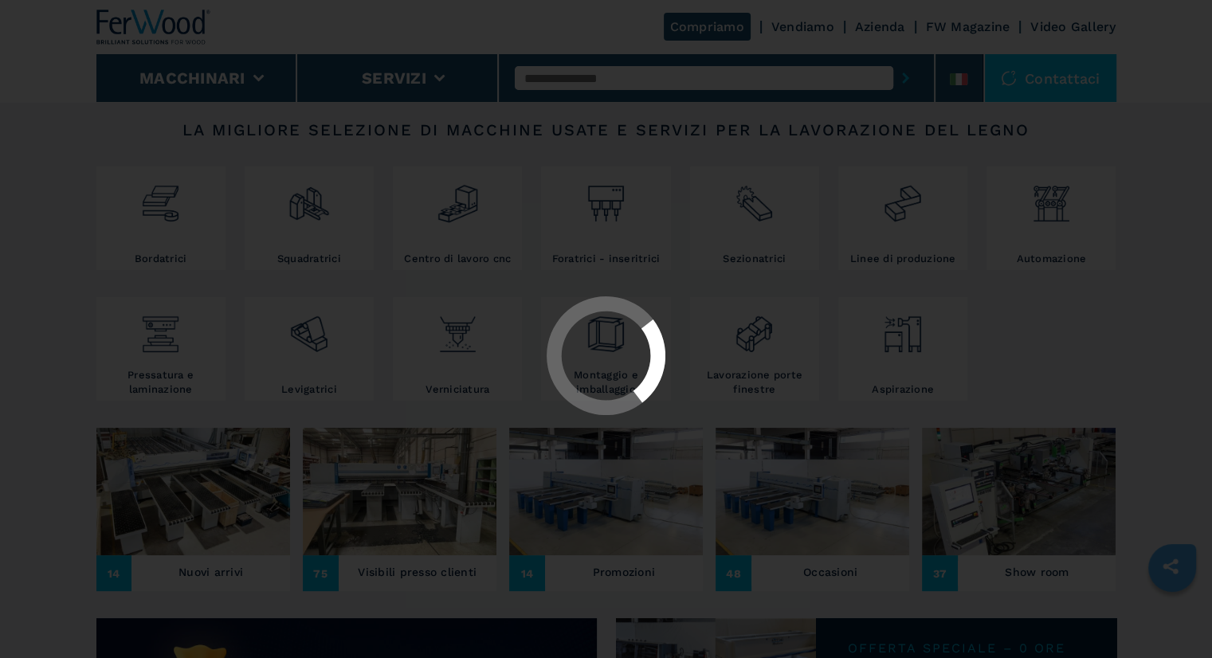
select select "**********"
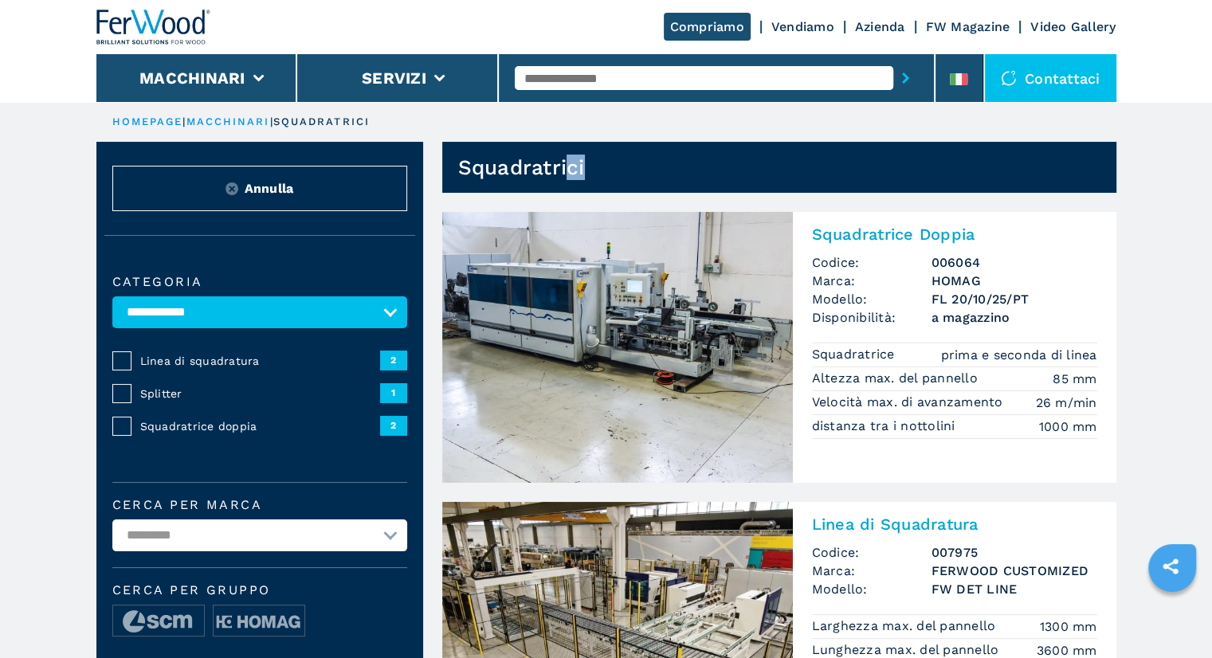
drag, startPoint x: 601, startPoint y: 160, endPoint x: 567, endPoint y: 167, distance: 34.9
click at [567, 167] on header "Squadratrici" at bounding box center [779, 167] width 674 height 51
click at [626, 126] on ul "HOMEPAGE | macchinari | squadratrici" at bounding box center [606, 122] width 1020 height 40
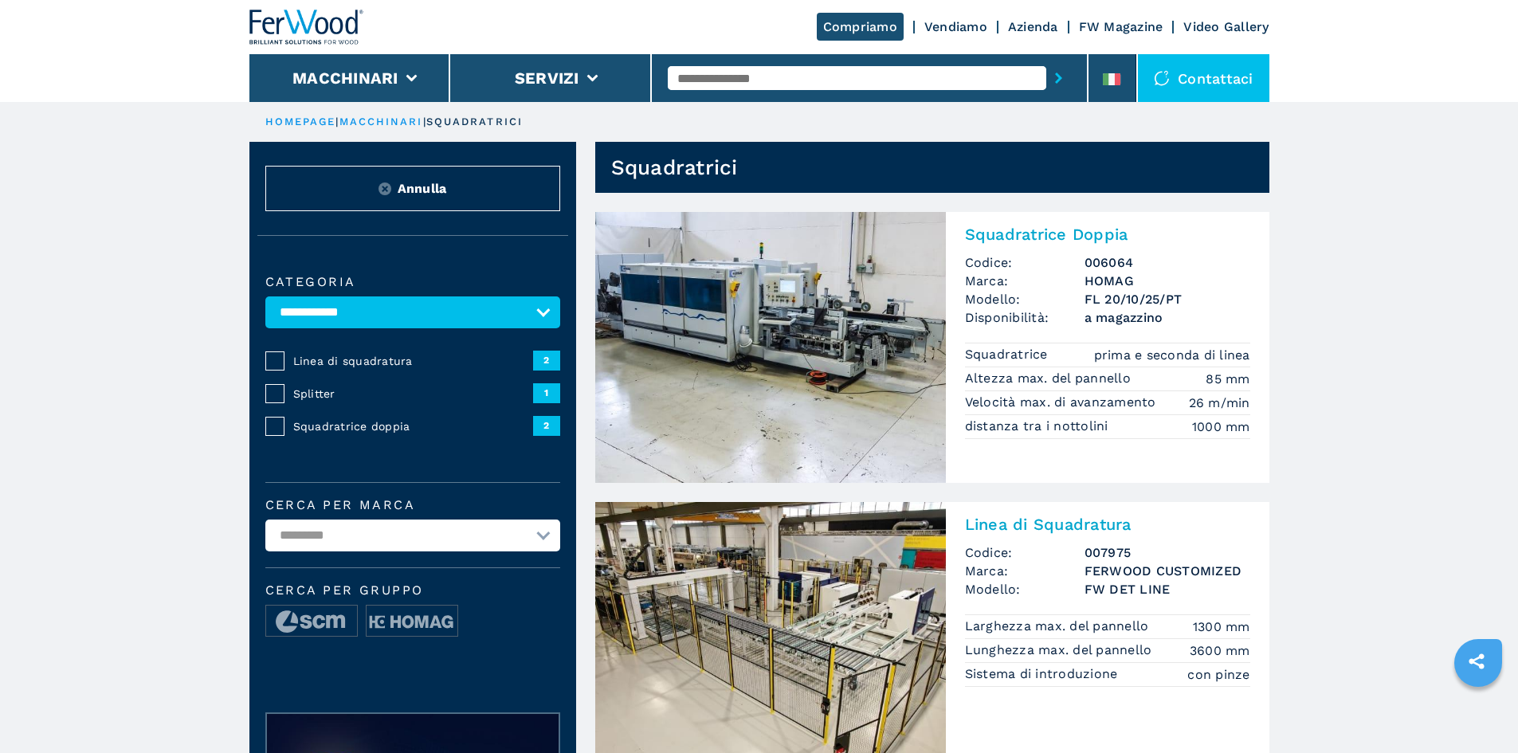
click at [727, 77] on input "text" at bounding box center [857, 78] width 379 height 24
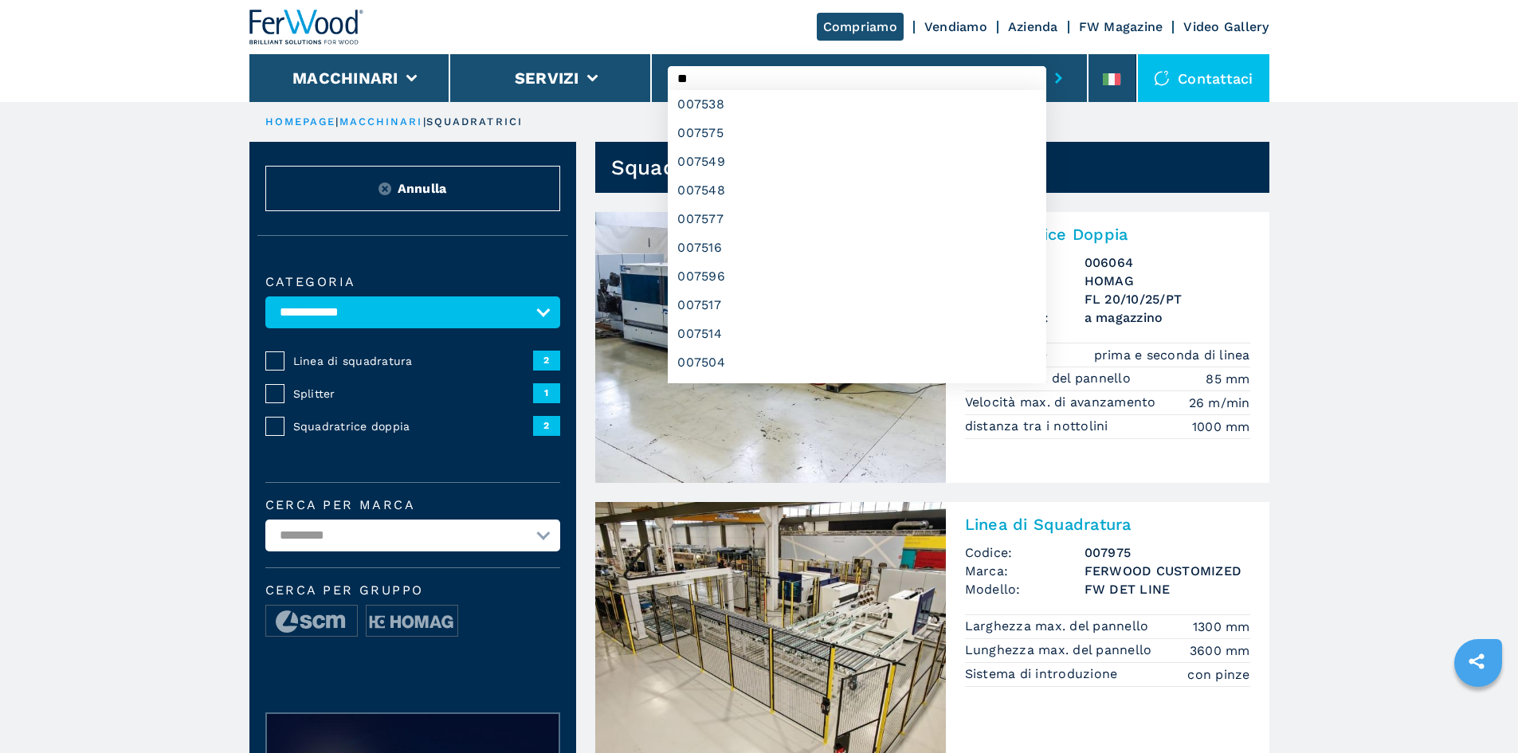
type input "*"
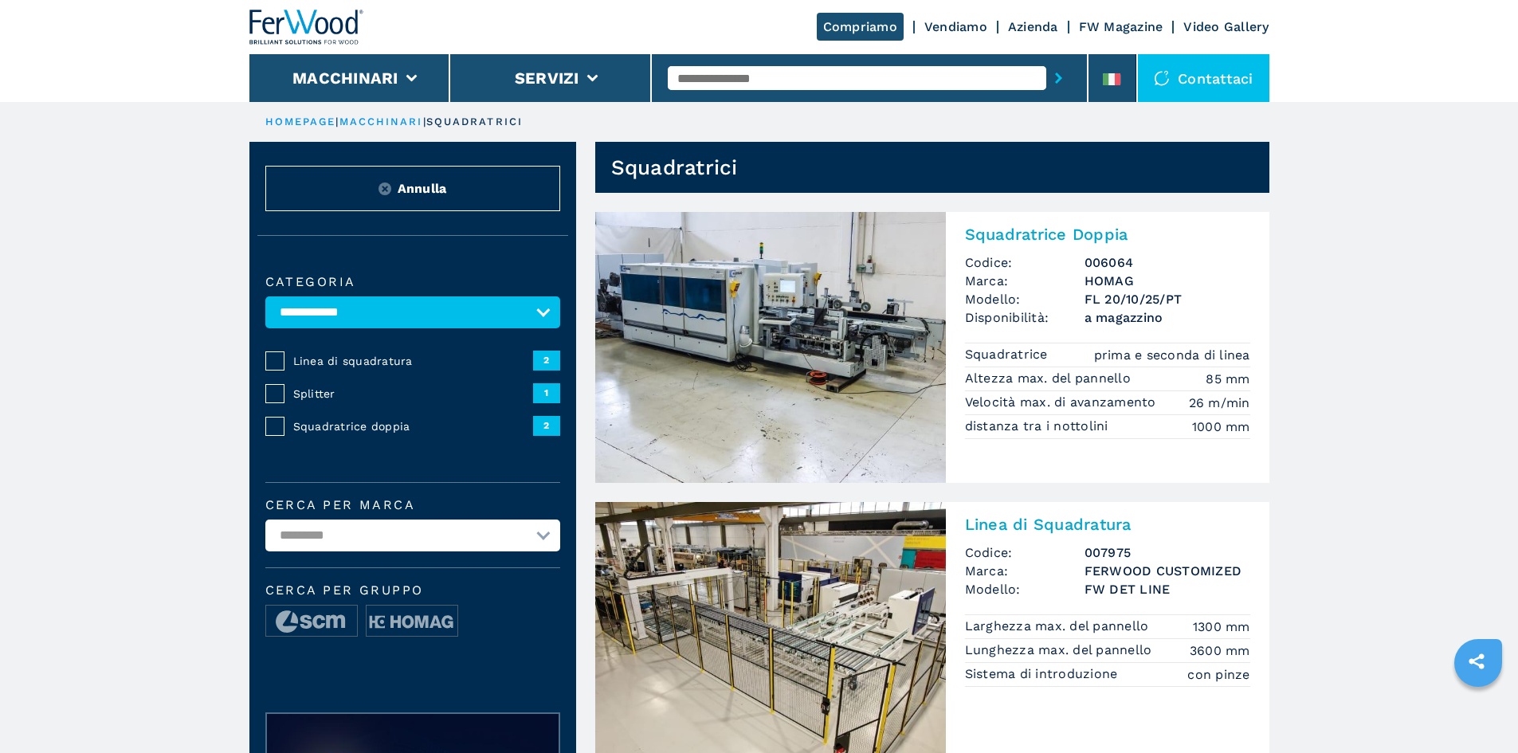
click at [347, 8] on div at bounding box center [306, 27] width 115 height 54
click at [334, 26] on img at bounding box center [306, 27] width 115 height 35
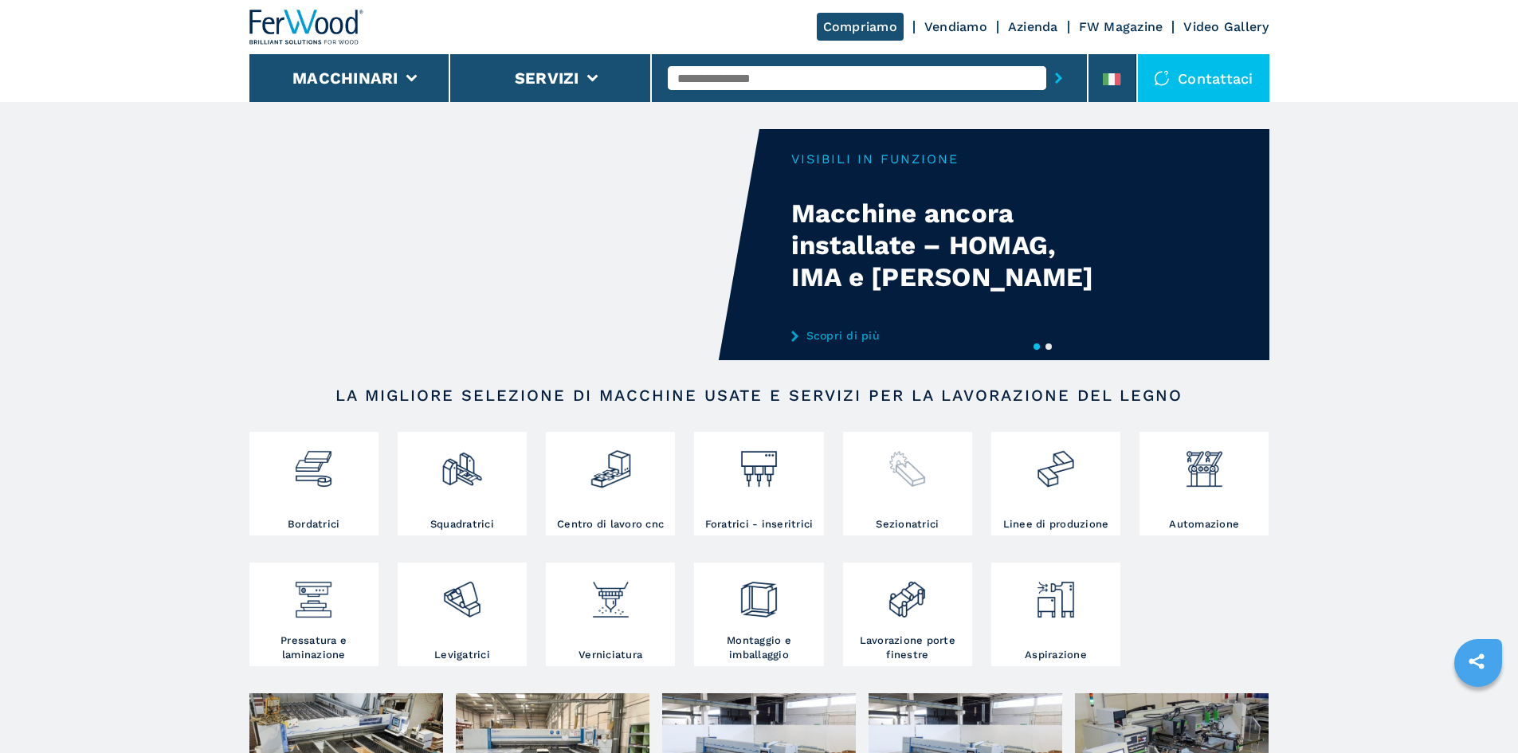
click at [901, 517] on div at bounding box center [907, 476] width 121 height 81
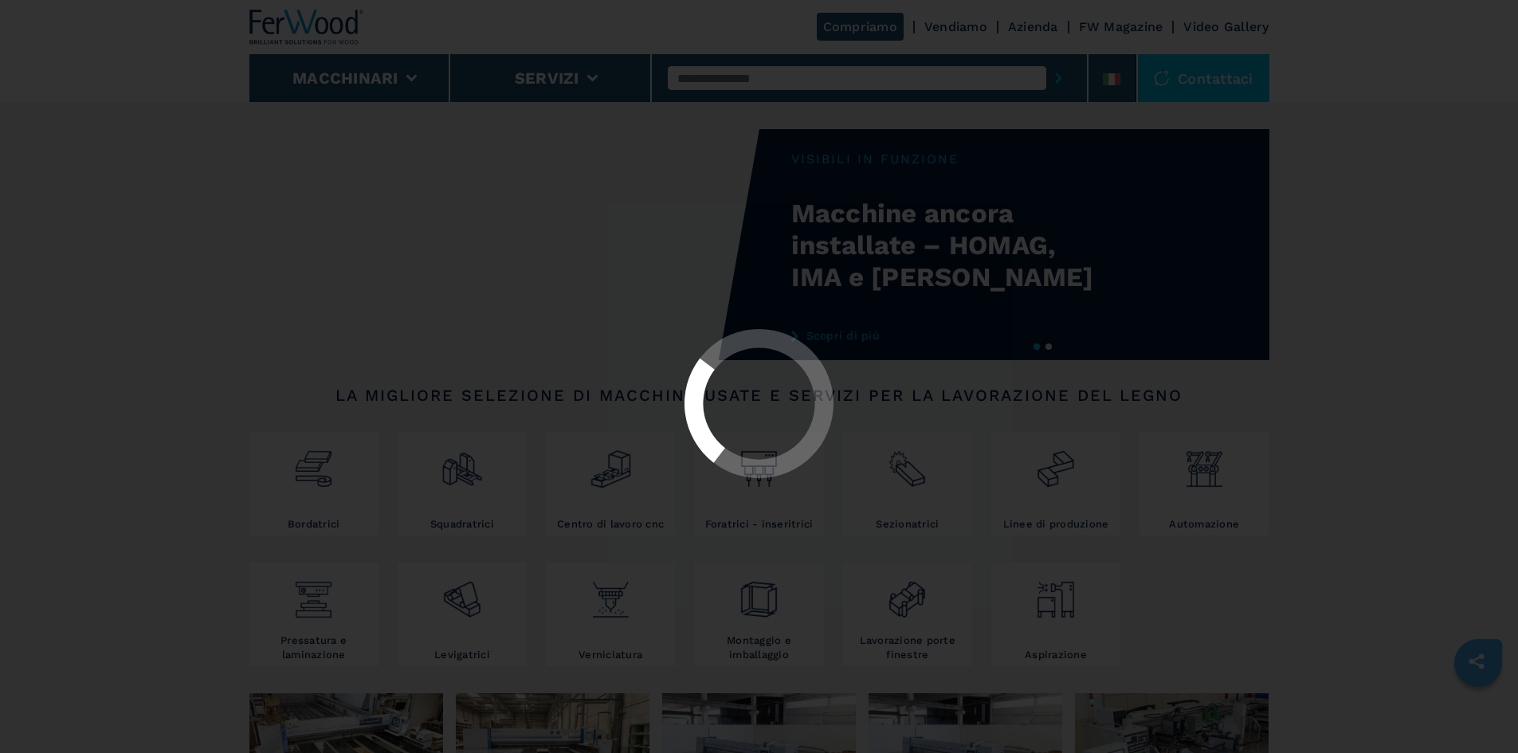
select select "**********"
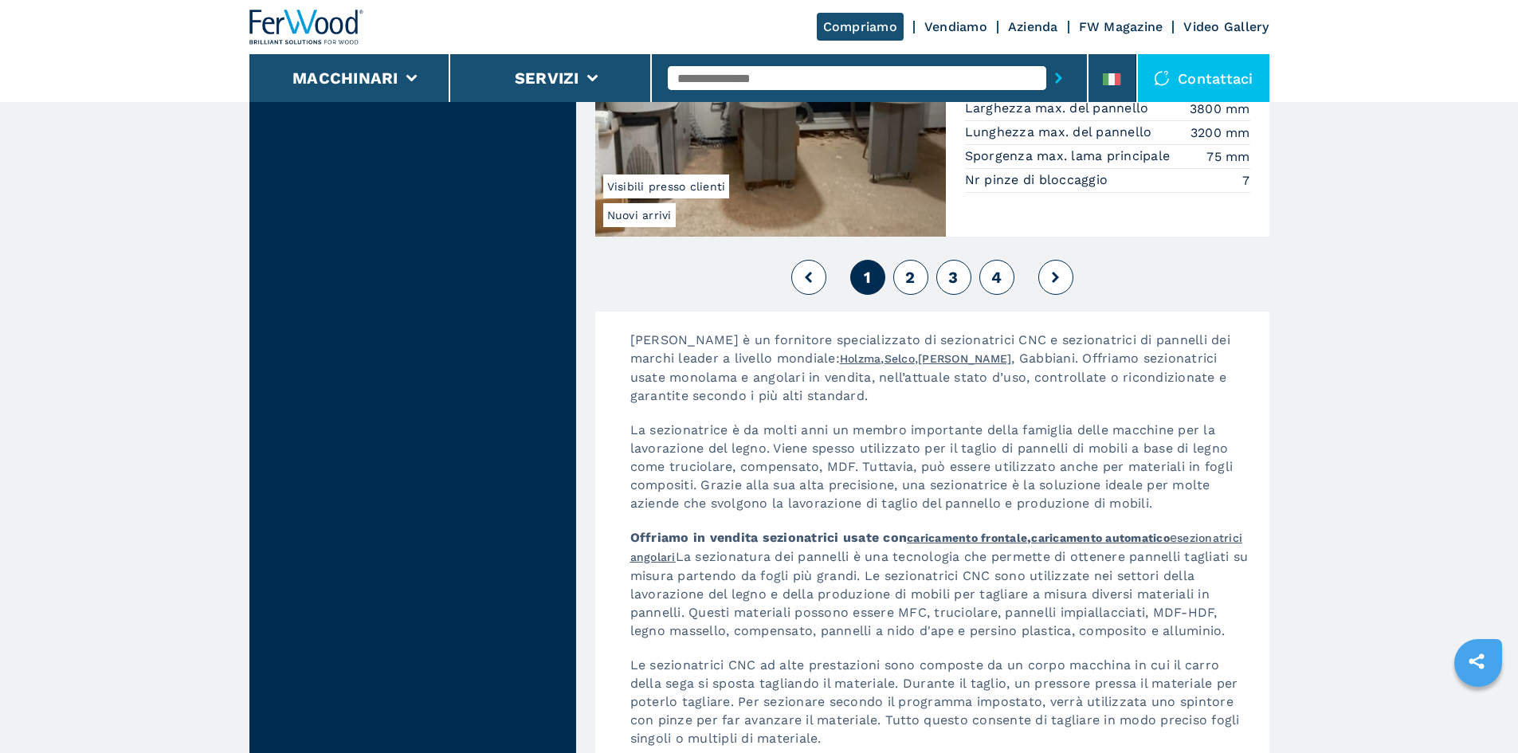
scroll to position [3453, 0]
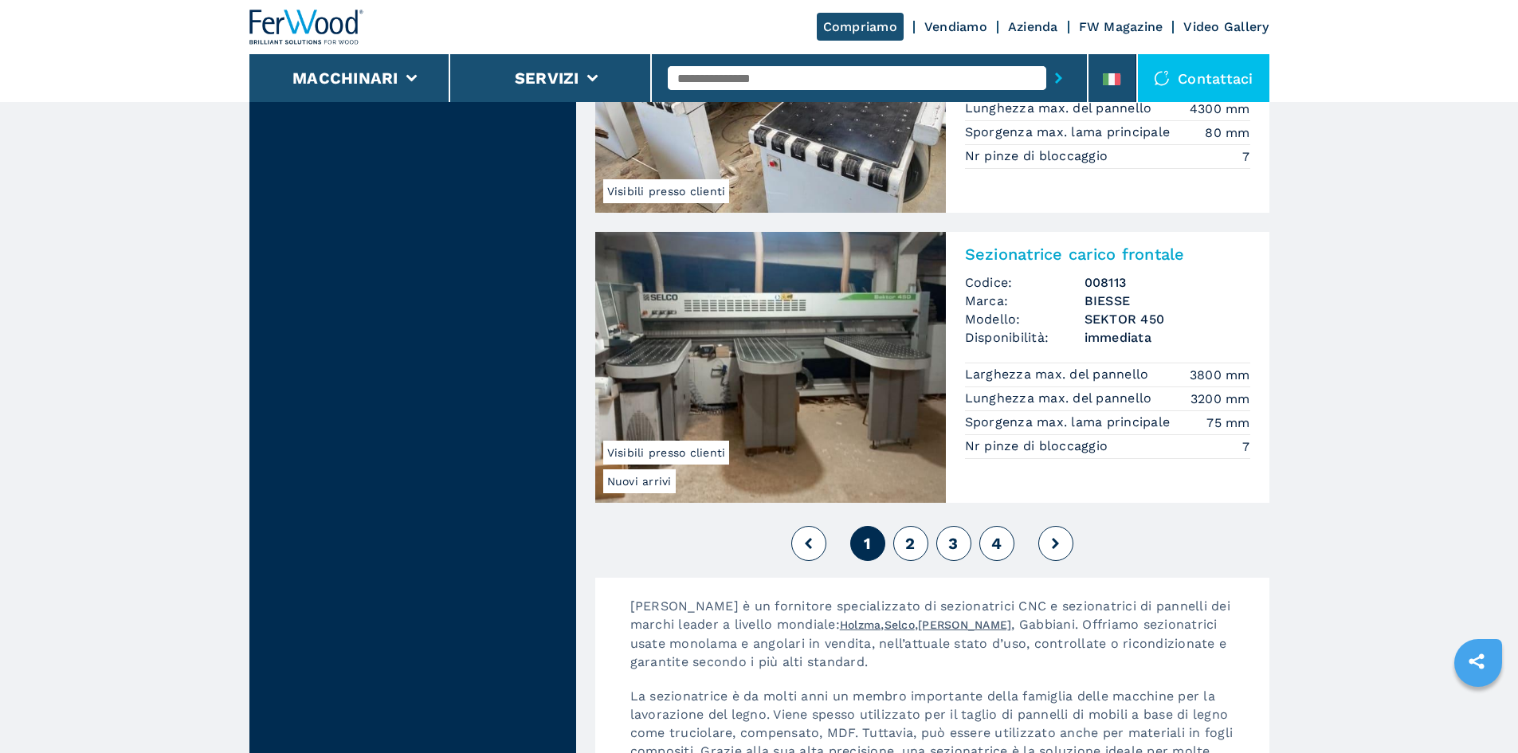
click at [908, 524] on div "1 2 3 4" at bounding box center [932, 543] width 674 height 43
click at [915, 558] on button "2" at bounding box center [910, 543] width 35 height 35
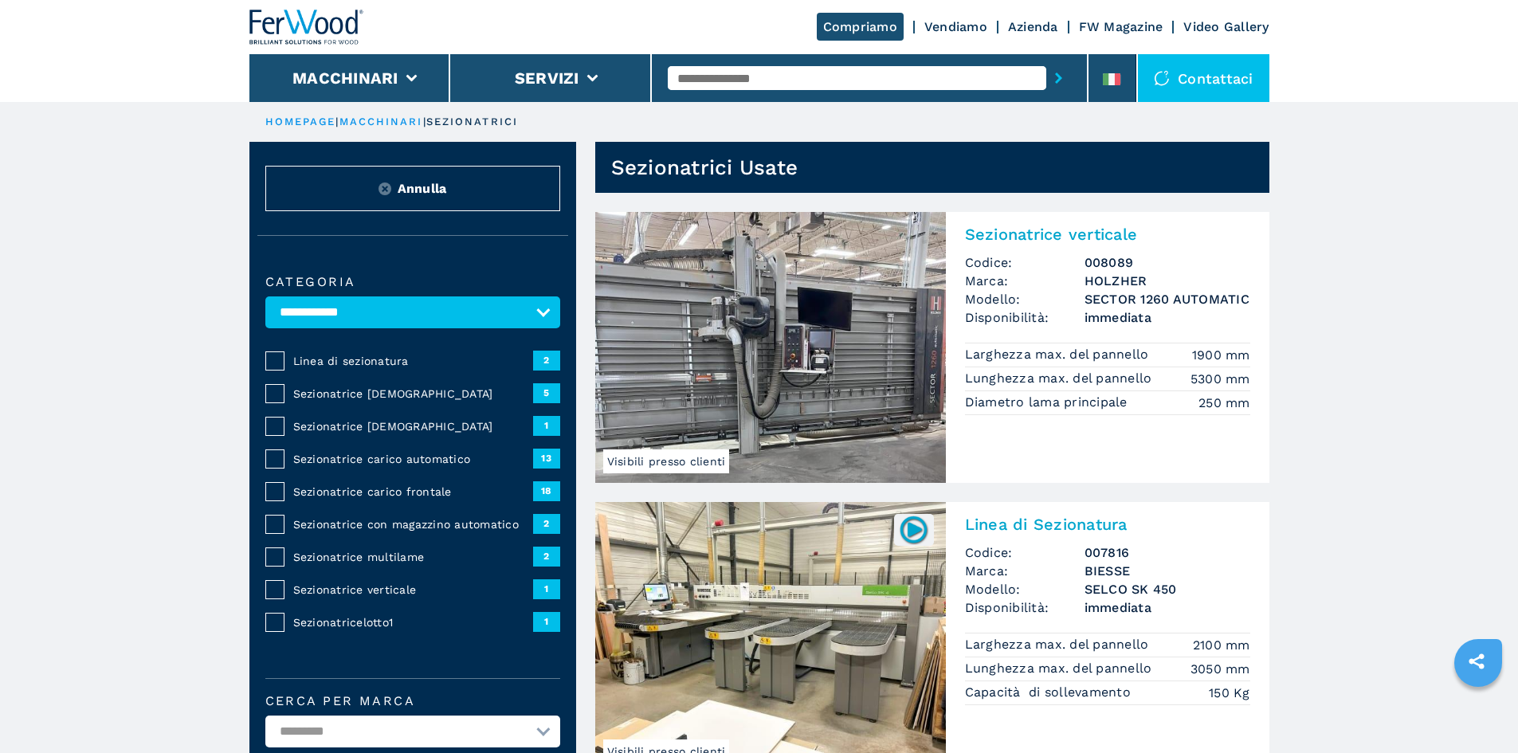
click at [307, 33] on img at bounding box center [306, 27] width 115 height 35
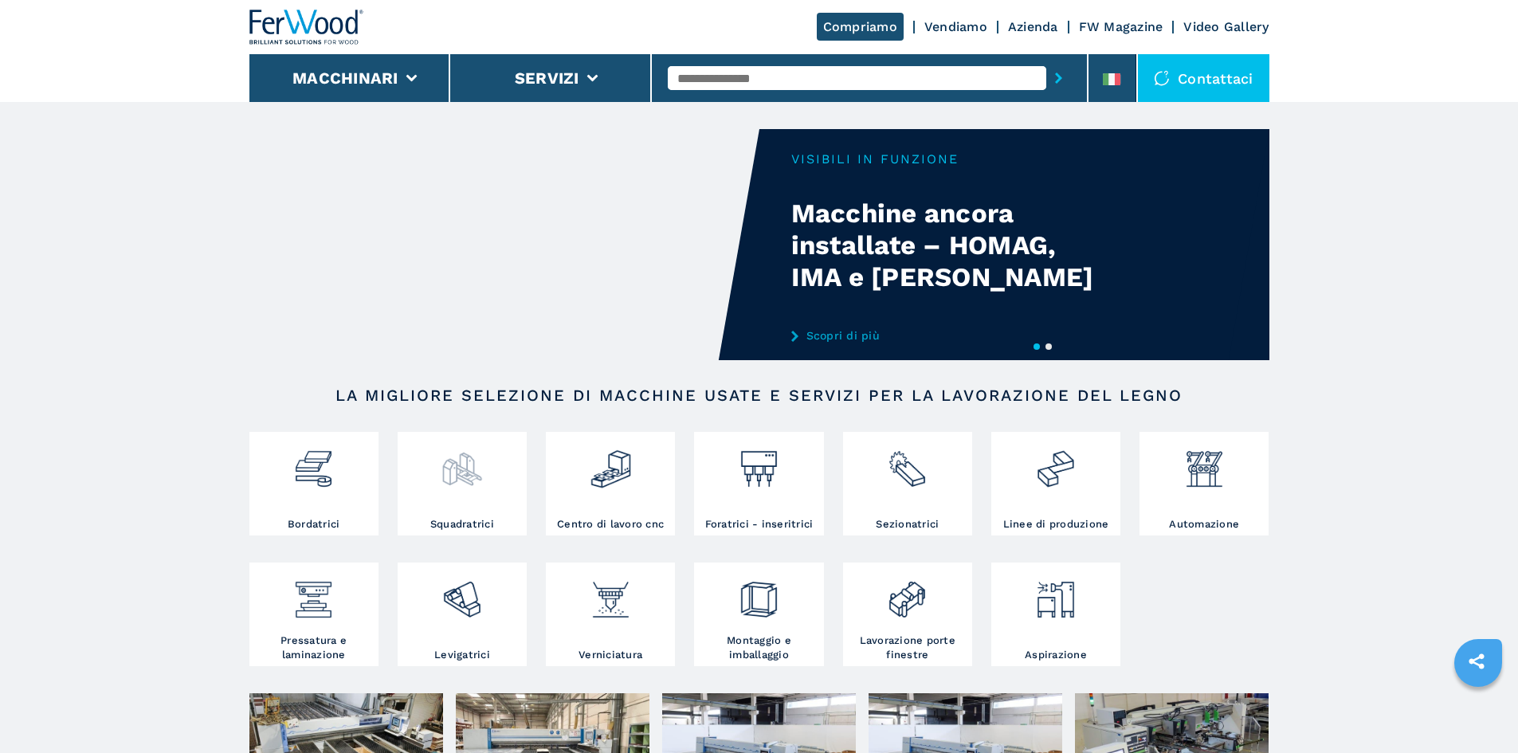
click at [456, 486] on img at bounding box center [462, 463] width 42 height 54
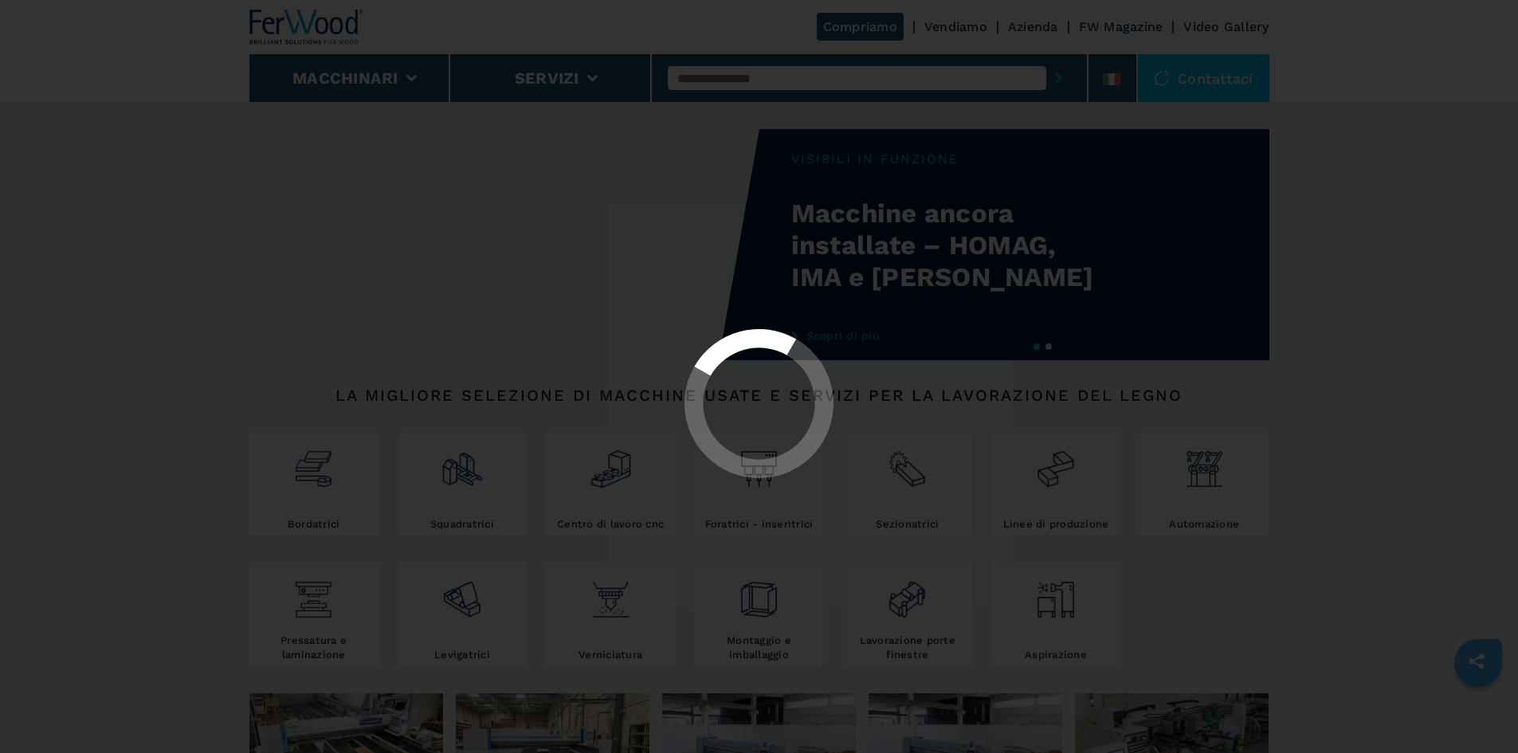
select select "**********"
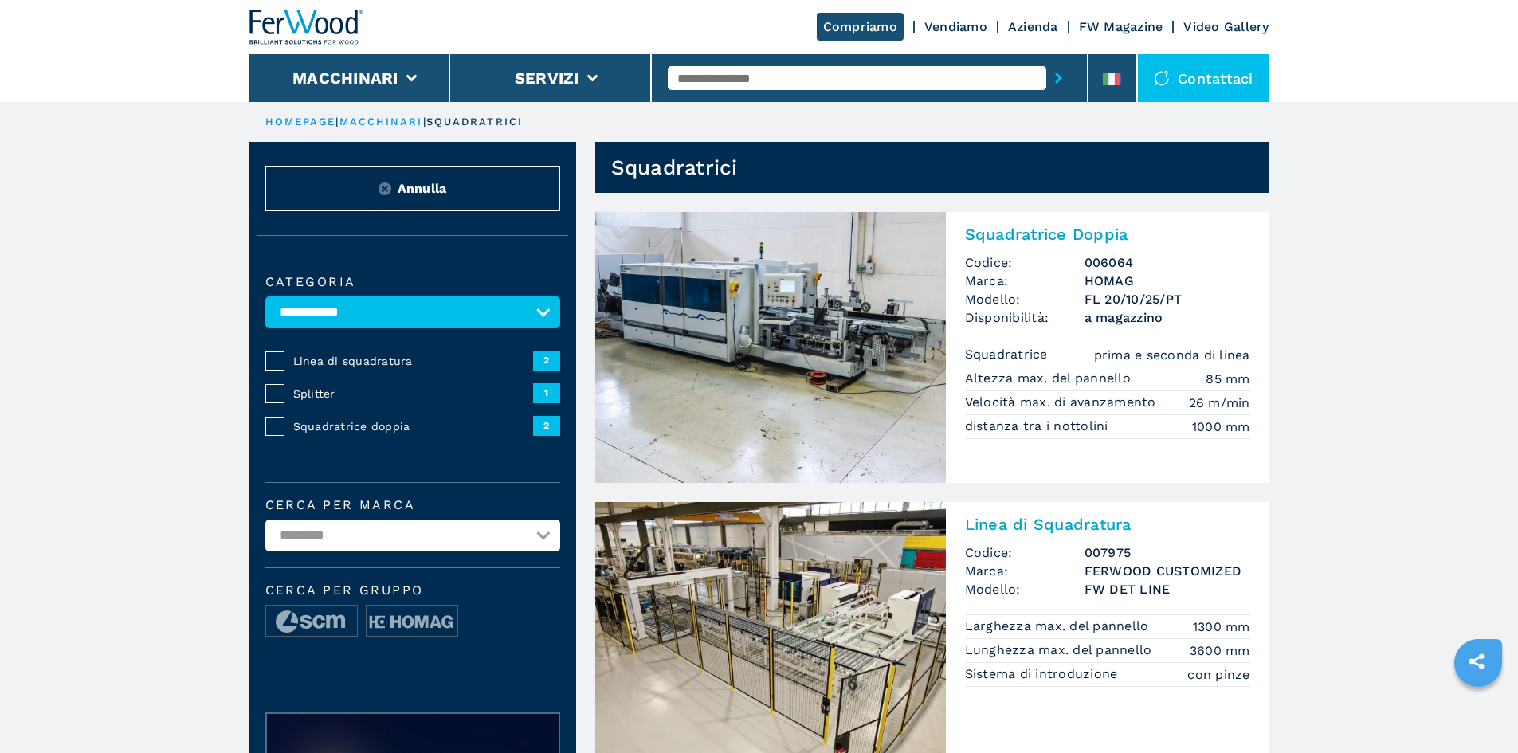
click at [398, 434] on span "Squadratrice doppia" at bounding box center [413, 426] width 240 height 16
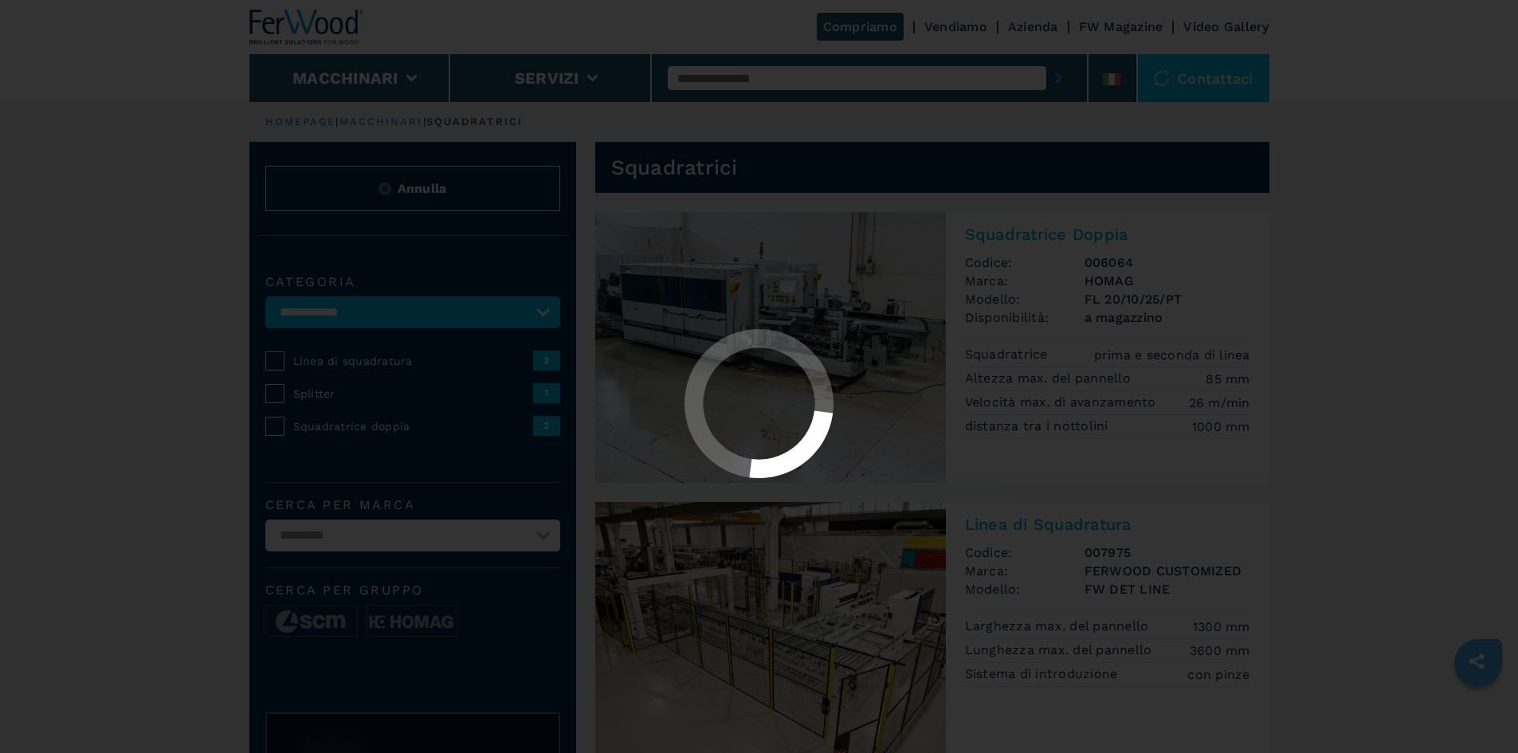
select select "**********"
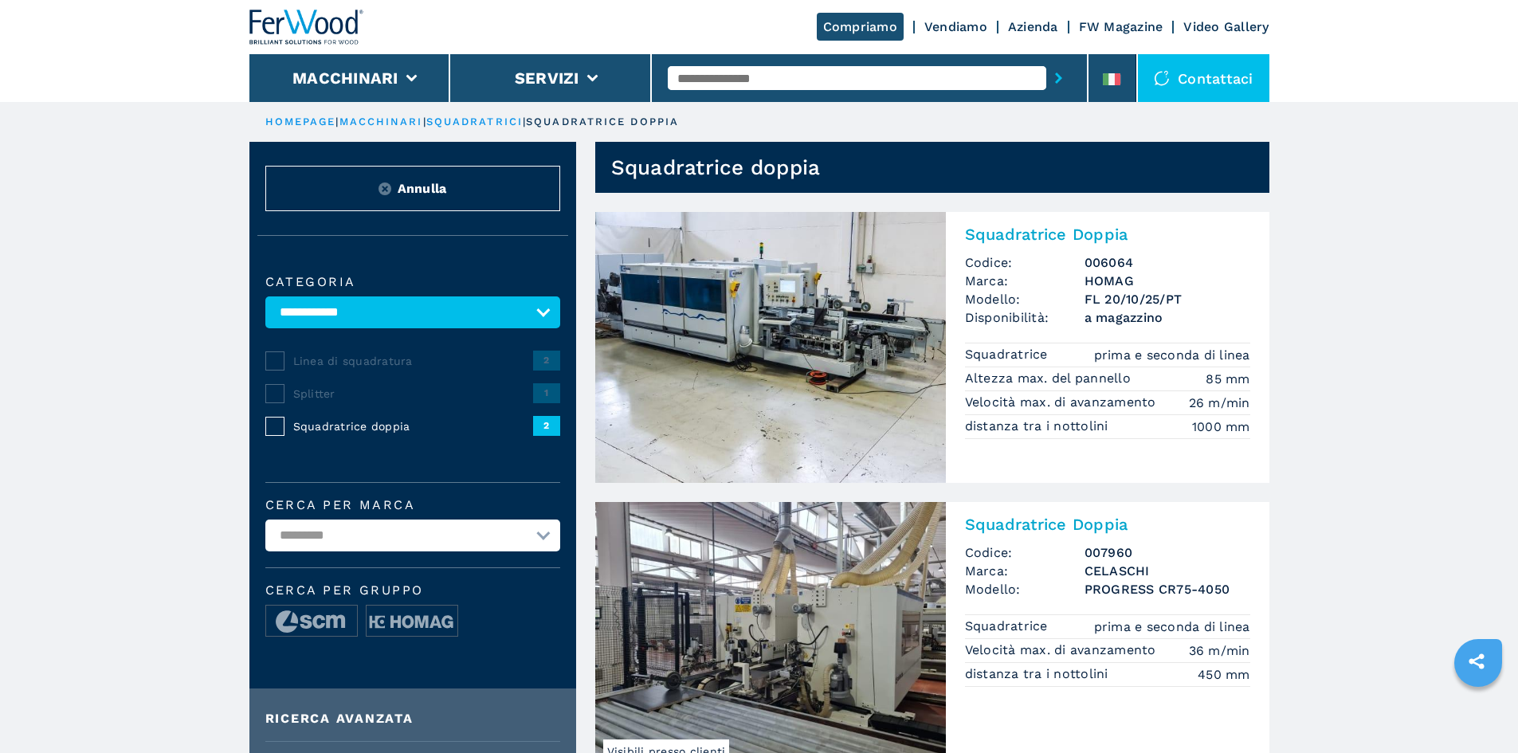
click at [306, 19] on img at bounding box center [306, 27] width 115 height 35
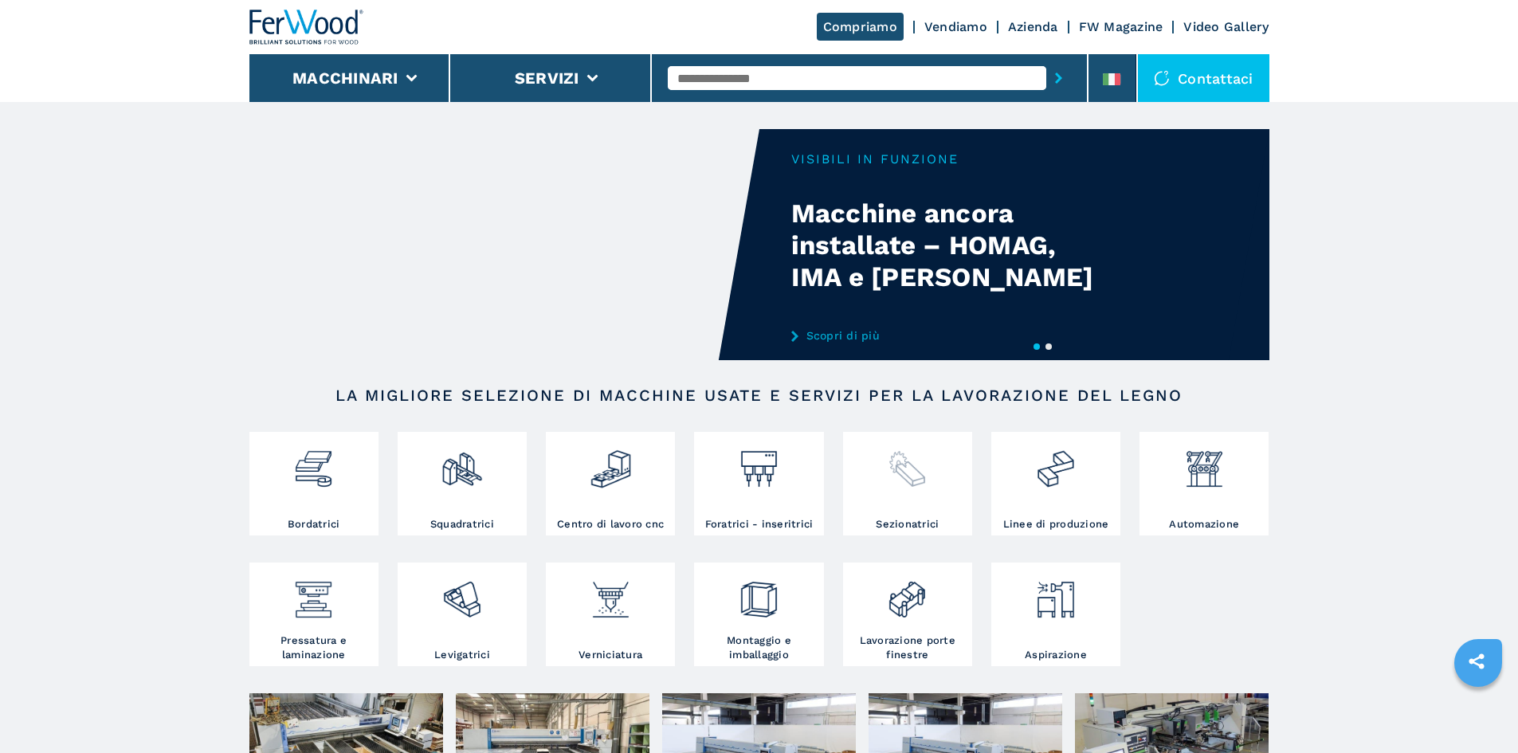
click at [930, 457] on div at bounding box center [907, 463] width 121 height 54
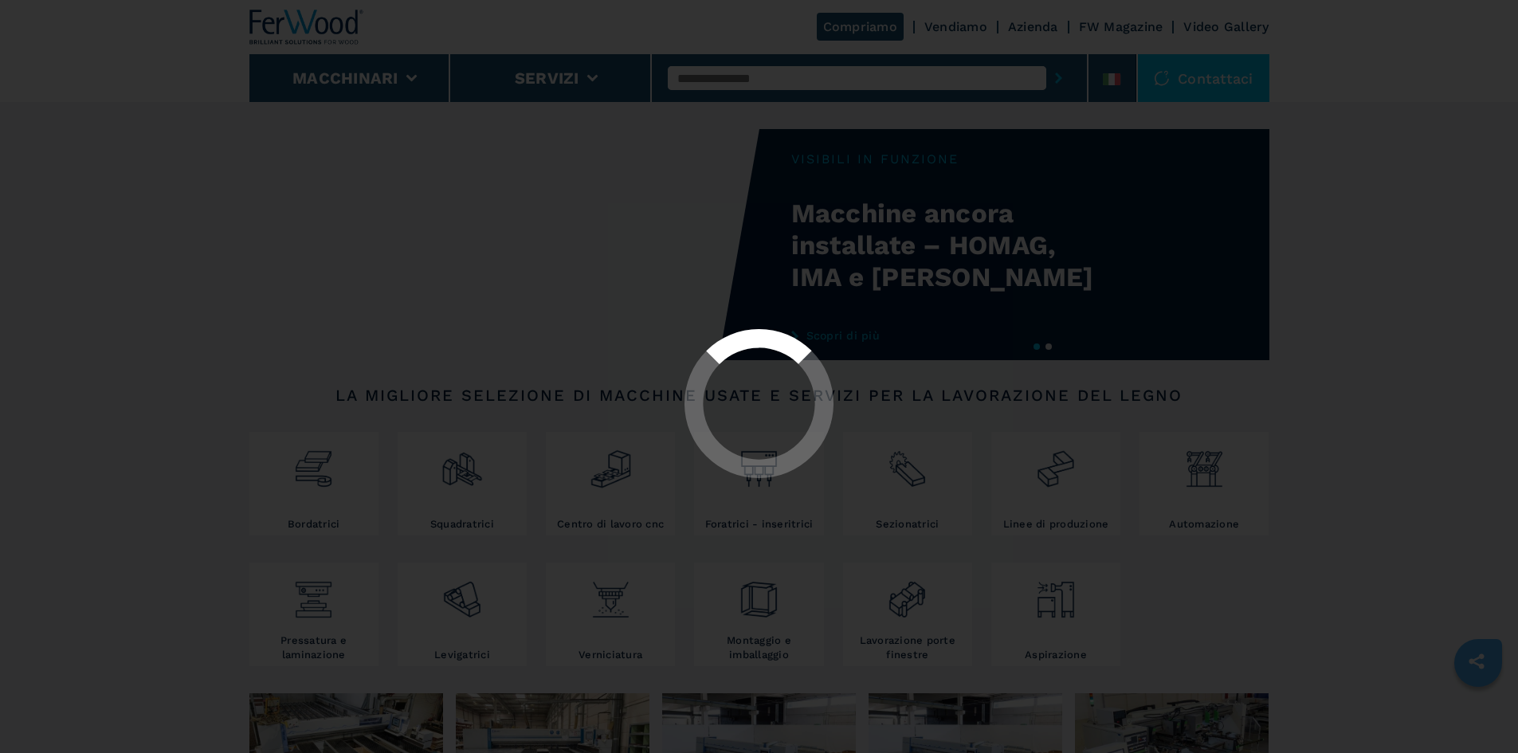
select select "**********"
